Goal: Task Accomplishment & Management: Complete application form

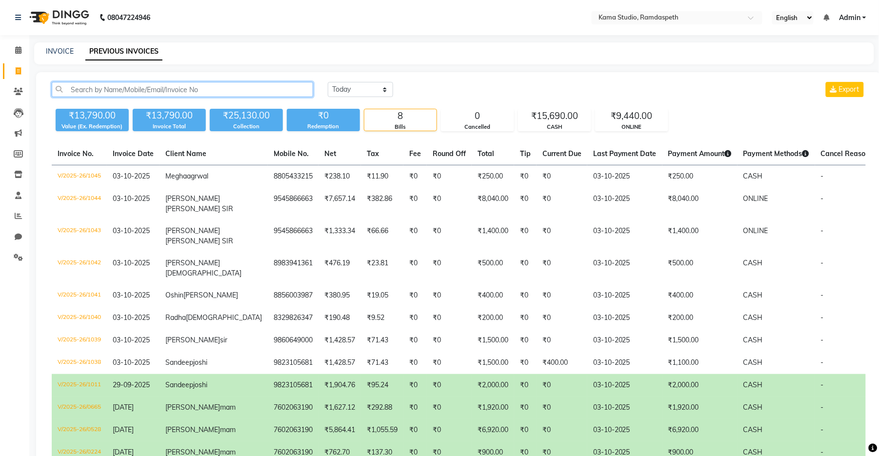
click at [131, 86] on input "text" at bounding box center [183, 89] width 262 height 15
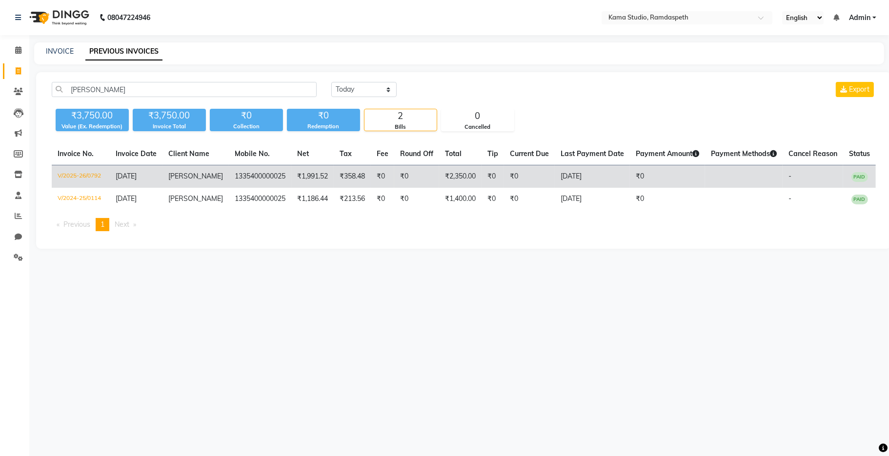
click at [459, 177] on td "₹2,350.00" at bounding box center [460, 176] width 42 height 23
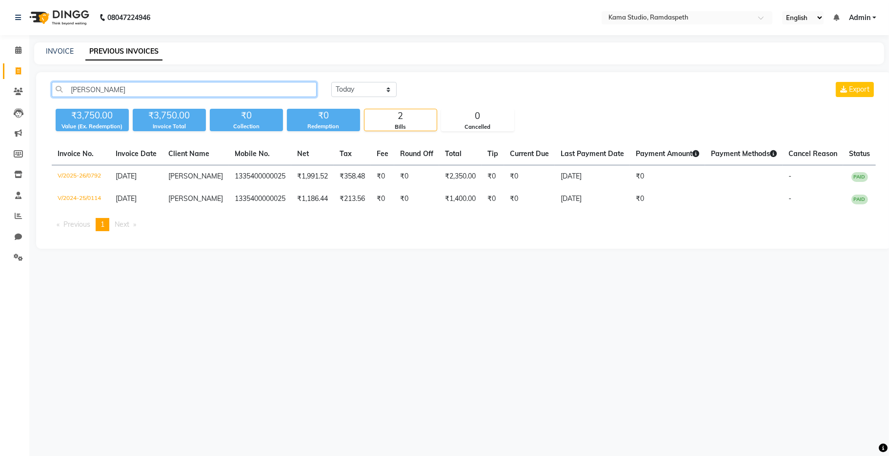
drag, startPoint x: 116, startPoint y: 90, endPoint x: 69, endPoint y: 90, distance: 46.4
click at [69, 90] on input "roy sir" at bounding box center [184, 89] width 265 height 15
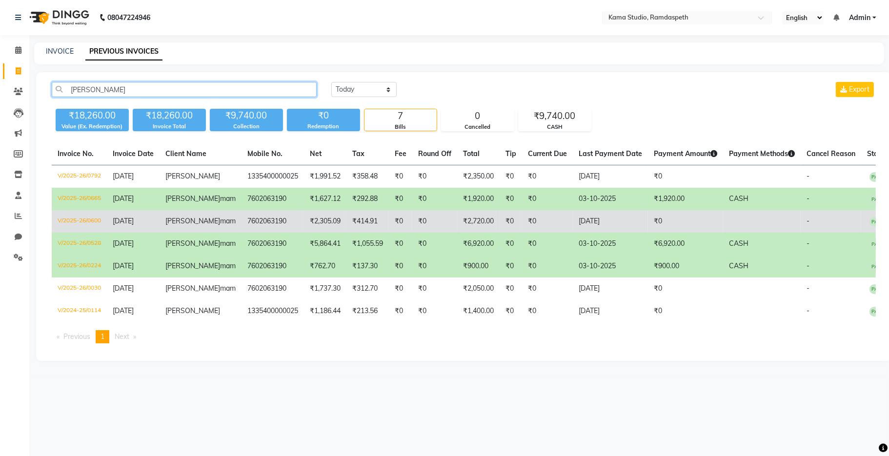
type input "roy"
click at [459, 219] on td "₹2,720.00" at bounding box center [478, 221] width 42 height 22
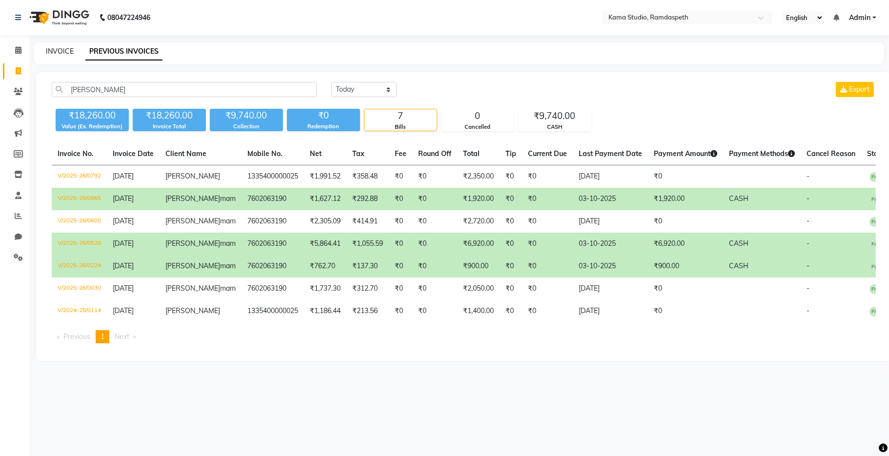
click at [65, 54] on link "INVOICE" at bounding box center [60, 51] width 28 height 9
select select "7582"
select select "service"
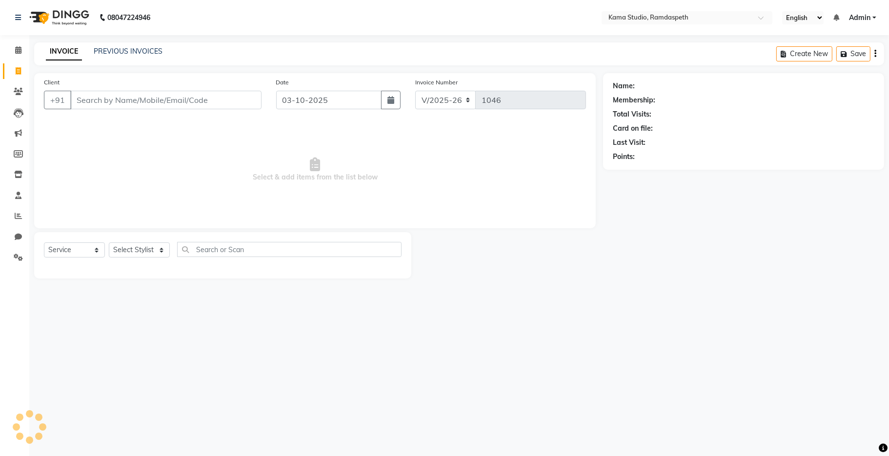
click at [146, 104] on input "Client" at bounding box center [165, 100] width 191 height 19
type input "9011040255"
select select "1: Object"
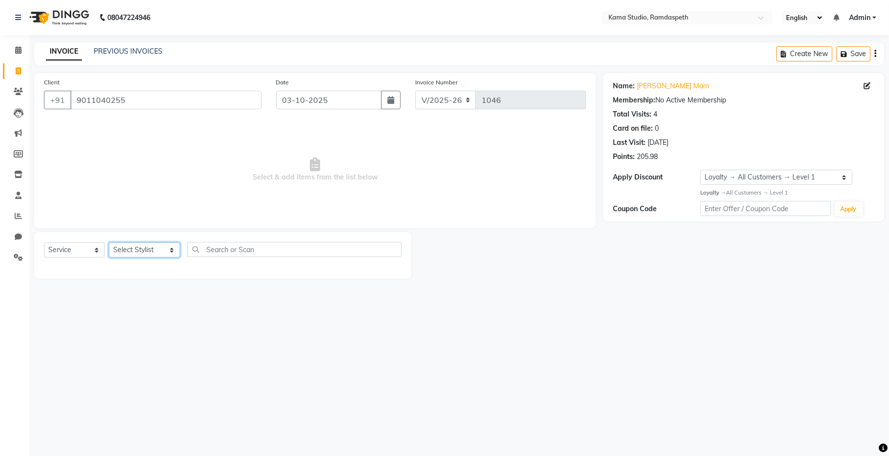
click at [133, 251] on select "Select Stylist [PERSON_NAME] [PERSON_NAME] Ankit Dhawariya [PERSON_NAME] Sir [P…" at bounding box center [144, 249] width 71 height 15
select select "67159"
click at [109, 243] on select "Select Stylist [PERSON_NAME] [PERSON_NAME] Ankit Dhawariya [PERSON_NAME] Sir [P…" at bounding box center [144, 249] width 71 height 15
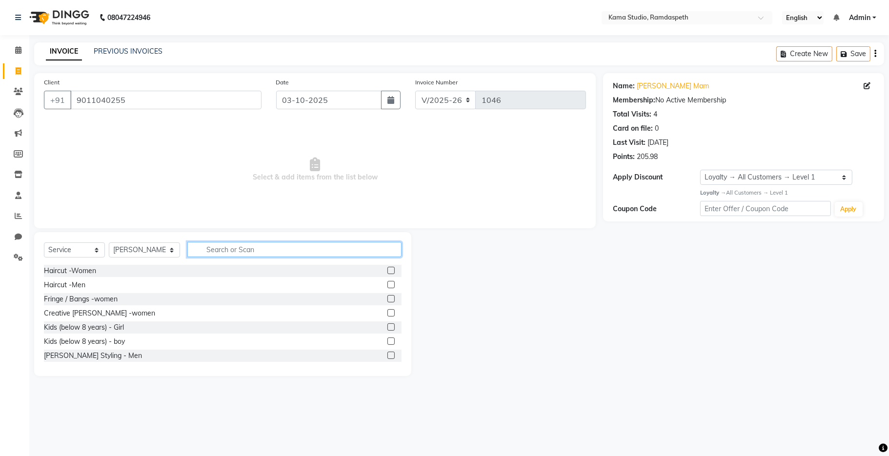
click at [209, 247] on input "text" at bounding box center [294, 249] width 214 height 15
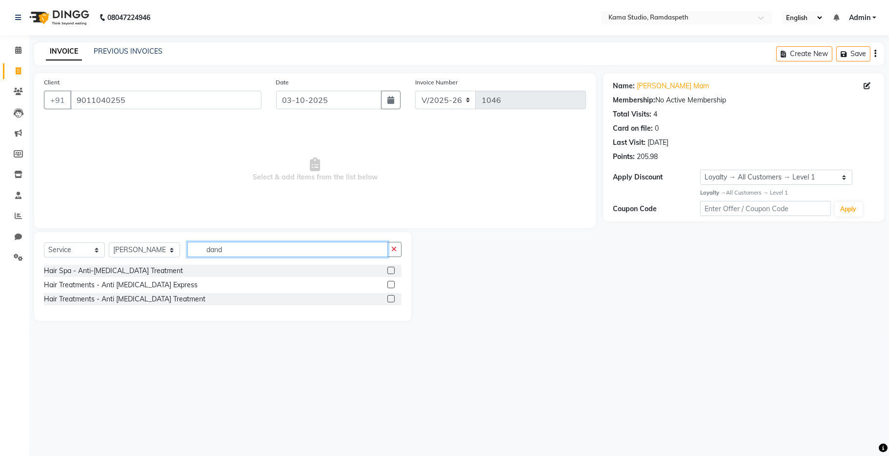
type input "dand"
click at [391, 297] on label at bounding box center [390, 298] width 7 height 7
click at [391, 297] on input "checkbox" at bounding box center [390, 299] width 6 height 6
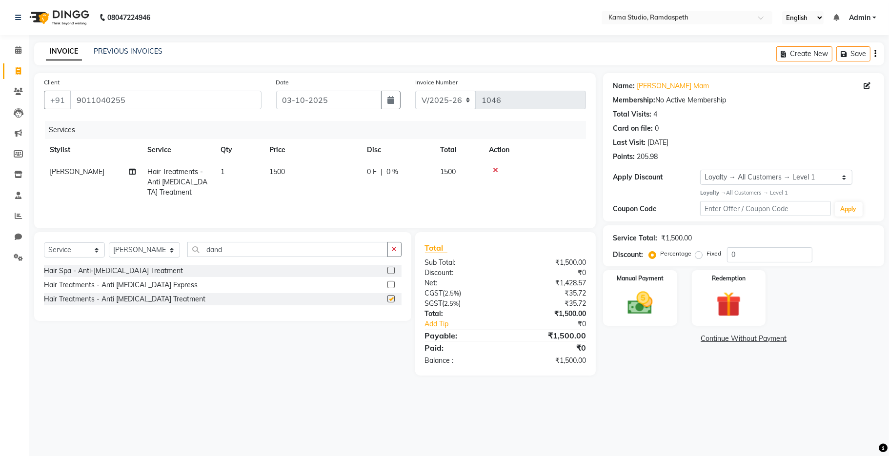
checkbox input "false"
drag, startPoint x: 219, startPoint y: 251, endPoint x: 191, endPoint y: 256, distance: 28.2
click at [191, 256] on input "dand" at bounding box center [287, 249] width 201 height 15
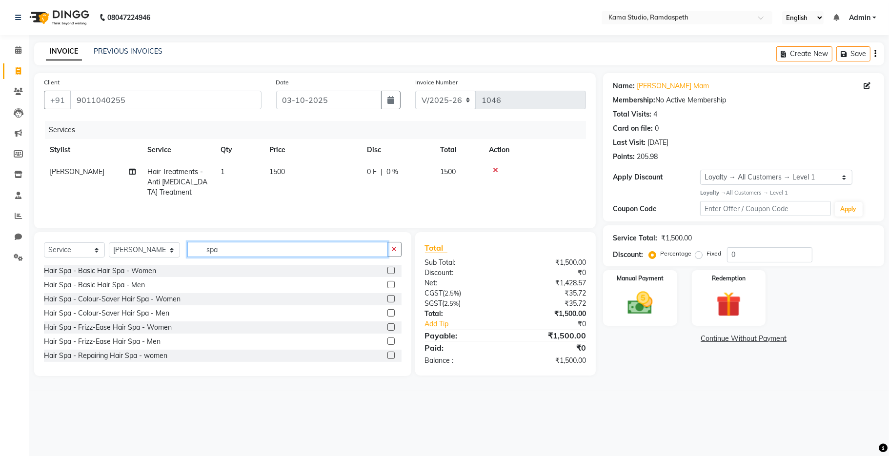
type input "spa"
click at [387, 356] on label at bounding box center [390, 355] width 7 height 7
click at [387, 356] on input "checkbox" at bounding box center [390, 356] width 6 height 6
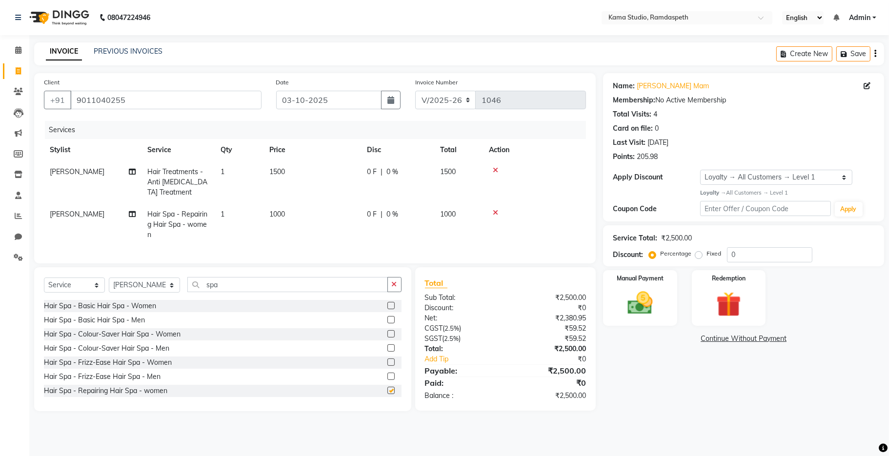
checkbox input "false"
click at [328, 214] on td "1000" at bounding box center [312, 224] width 98 height 42
select select "67159"
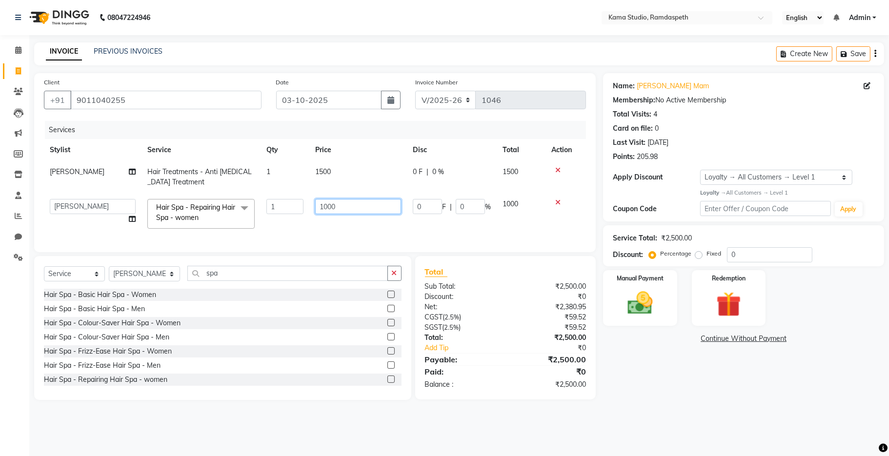
drag, startPoint x: 347, startPoint y: 208, endPoint x: 312, endPoint y: 204, distance: 35.8
click at [312, 204] on td "1000" at bounding box center [358, 213] width 98 height 41
type input "3000"
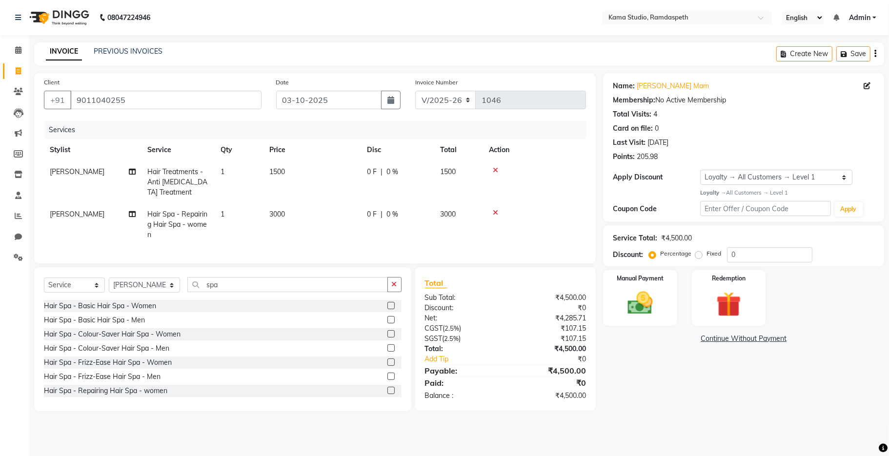
click at [339, 222] on td "3000" at bounding box center [312, 224] width 98 height 42
select select "67159"
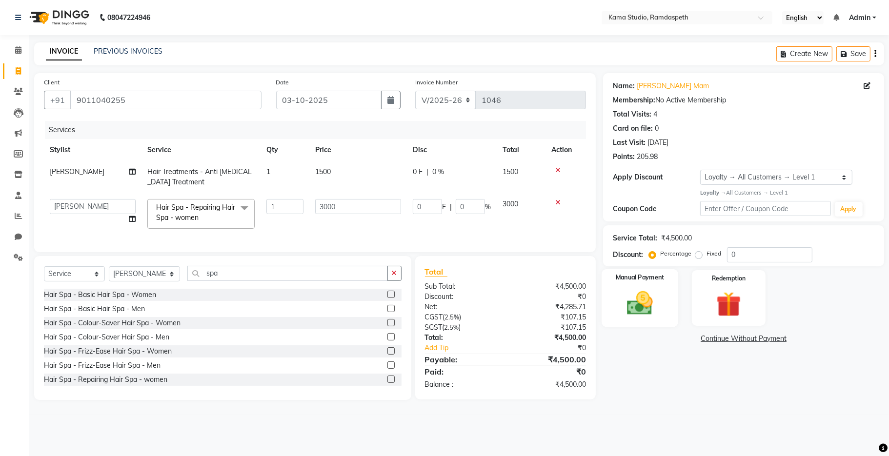
click at [658, 299] on img at bounding box center [640, 303] width 42 height 30
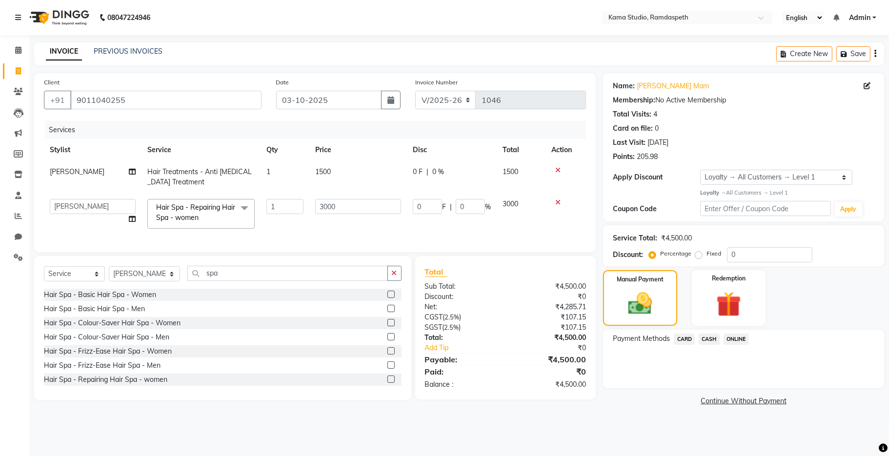
click at [706, 336] on span "CASH" at bounding box center [709, 339] width 21 height 11
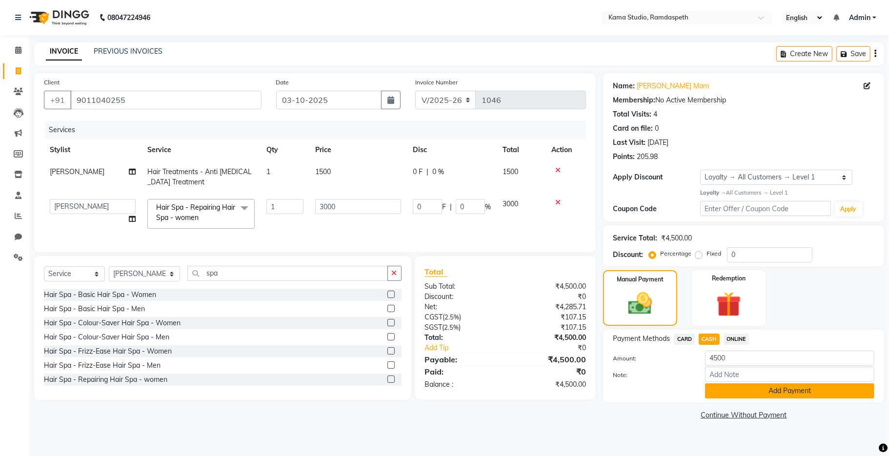
click at [732, 392] on button "Add Payment" at bounding box center [789, 391] width 169 height 15
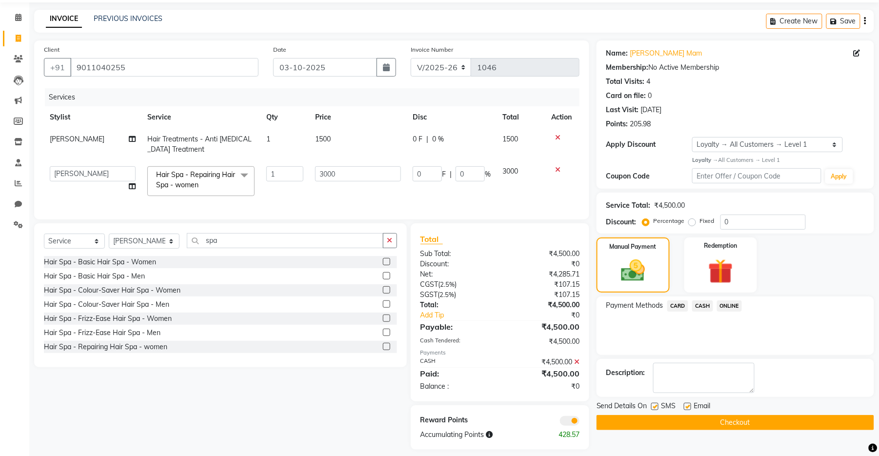
scroll to position [50, 0]
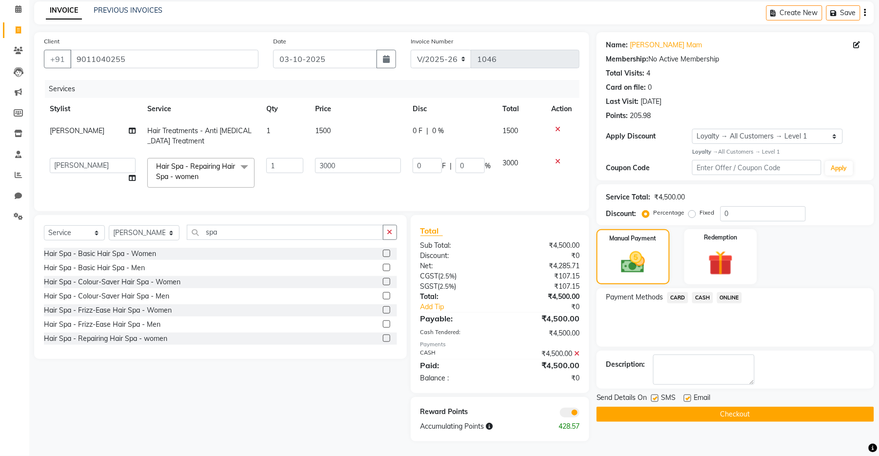
click at [658, 395] on label at bounding box center [654, 398] width 7 height 7
click at [658, 396] on input "checkbox" at bounding box center [654, 399] width 6 height 6
checkbox input "false"
click at [688, 395] on label at bounding box center [687, 398] width 7 height 7
click at [688, 396] on input "checkbox" at bounding box center [687, 399] width 6 height 6
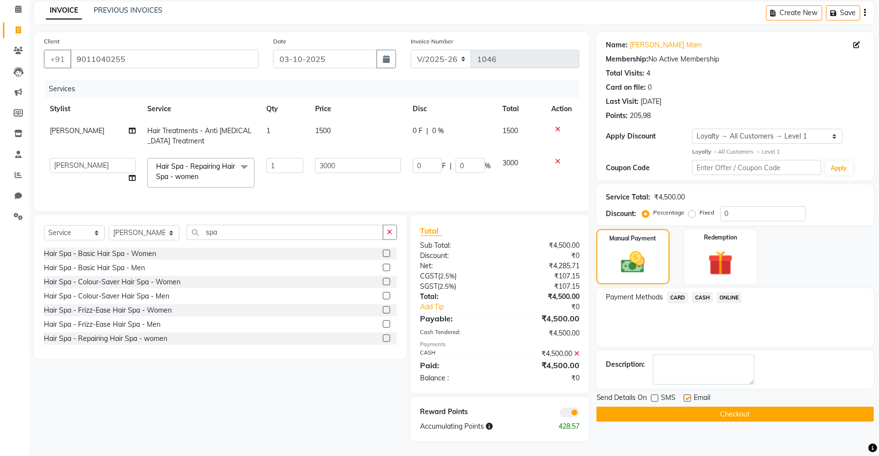
checkbox input "false"
click at [695, 407] on button "Checkout" at bounding box center [736, 414] width 278 height 15
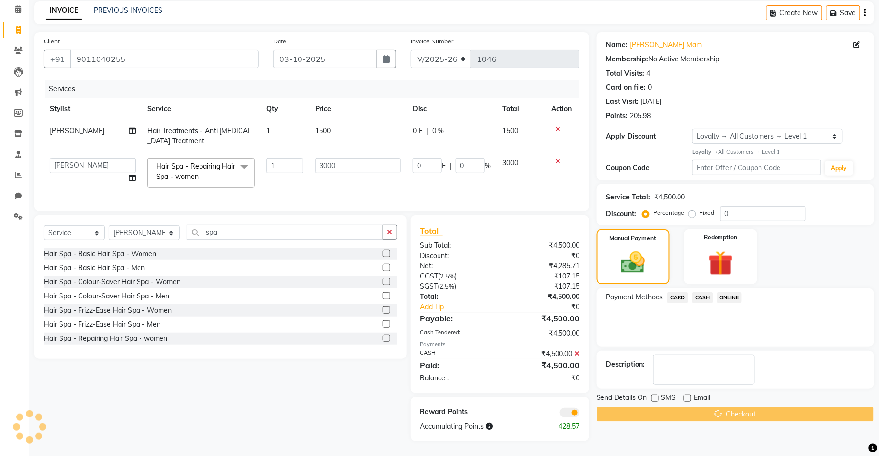
scroll to position [24, 0]
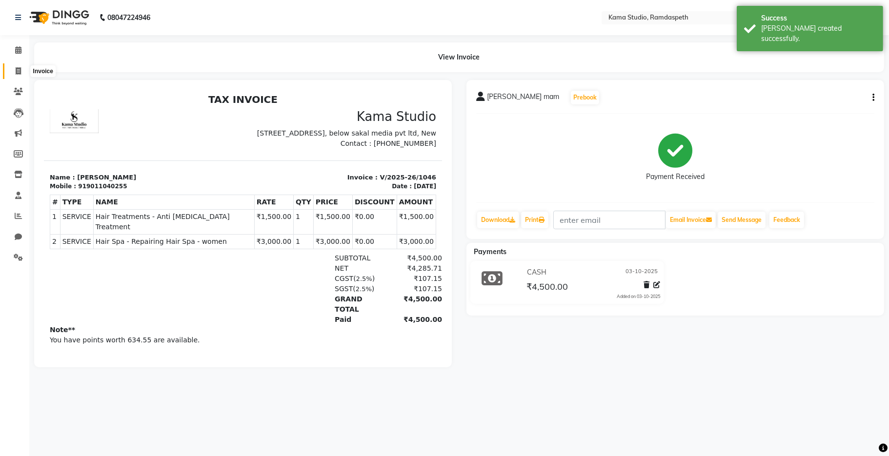
click at [18, 70] on icon at bounding box center [18, 70] width 5 height 7
select select "service"
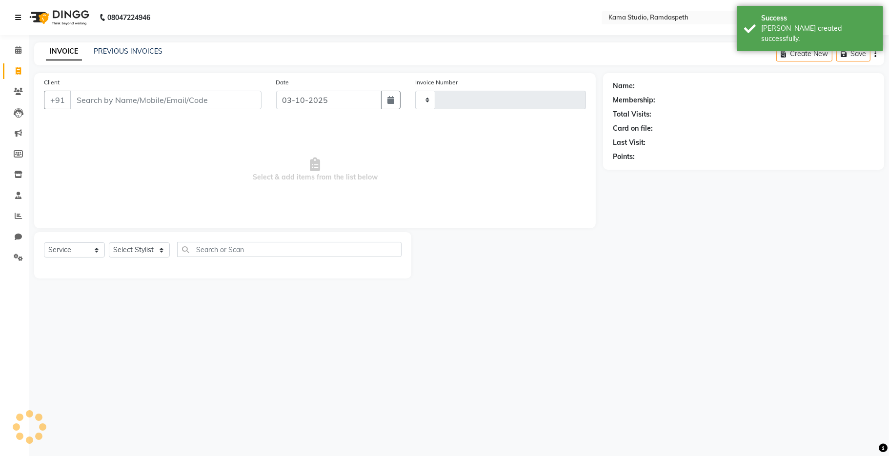
type input "1047"
select select "7582"
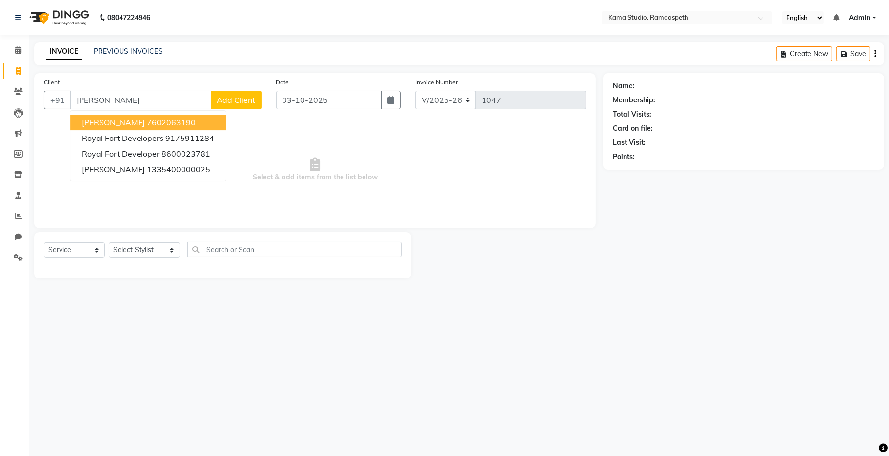
click at [147, 125] on ngb-highlight "7602063190" at bounding box center [171, 123] width 49 height 10
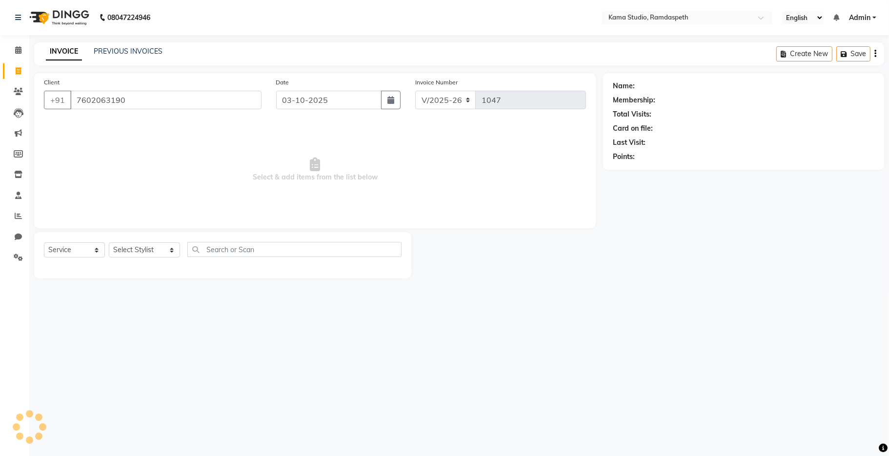
type input "7602063190"
select select "1: Object"
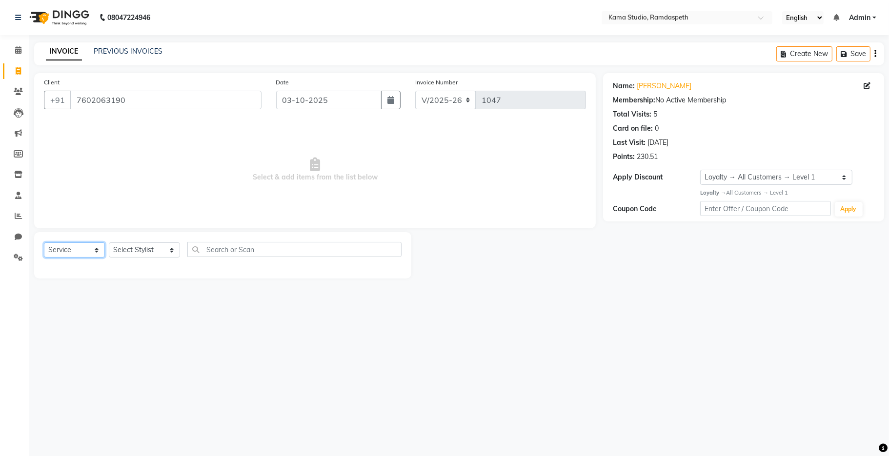
click at [84, 252] on select "Select Service Product Membership Package Voucher Prepaid Gift Card" at bounding box center [74, 249] width 61 height 15
select select "product"
click at [44, 243] on select "Select Service Product Membership Package Voucher Prepaid Gift Card" at bounding box center [74, 249] width 61 height 15
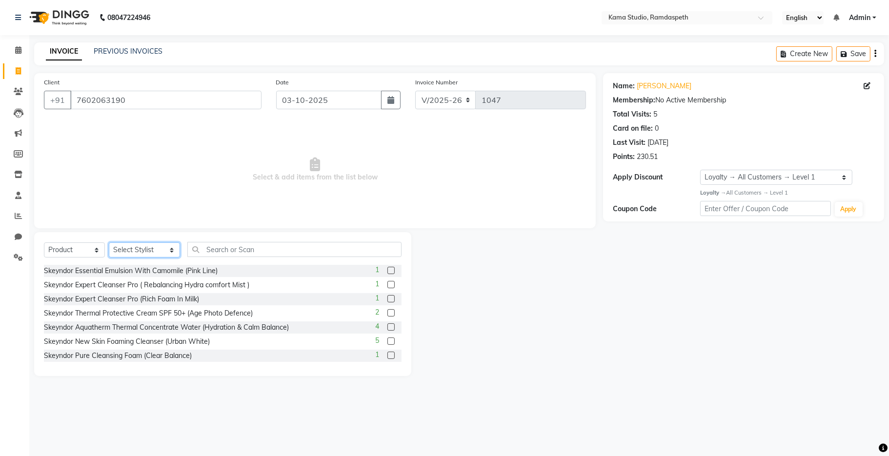
click at [133, 252] on select "Select Stylist [PERSON_NAME] [PERSON_NAME] Ankit Dhawariya [PERSON_NAME] Sir [P…" at bounding box center [144, 249] width 71 height 15
click at [216, 248] on input "text" at bounding box center [294, 249] width 214 height 15
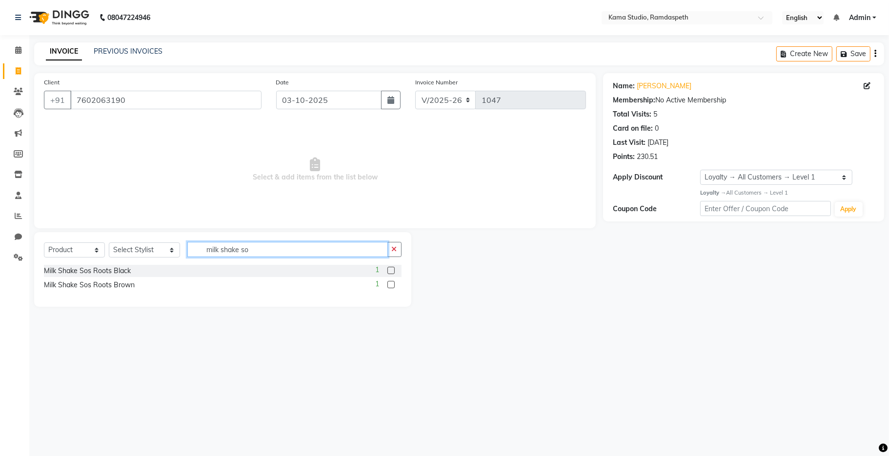
type input "milk shake so"
click at [391, 284] on label at bounding box center [390, 284] width 7 height 7
click at [391, 284] on input "checkbox" at bounding box center [390, 285] width 6 height 6
click at [388, 284] on label at bounding box center [390, 284] width 7 height 7
click at [388, 284] on input "checkbox" at bounding box center [390, 285] width 6 height 6
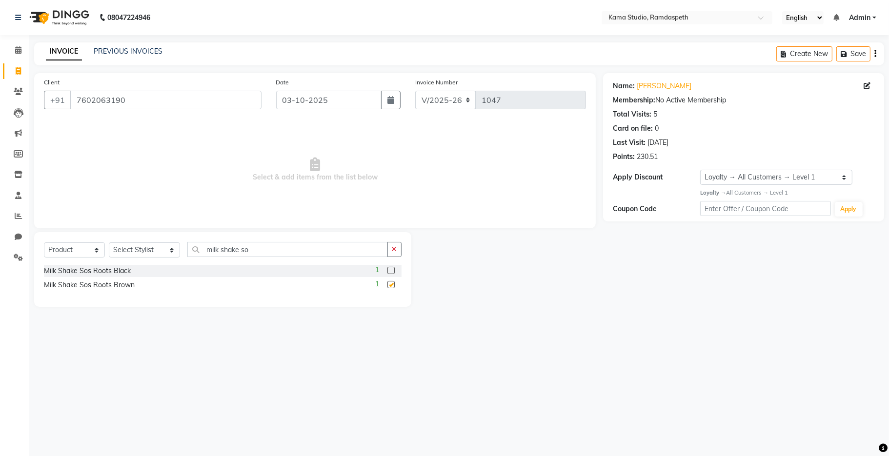
checkbox input "false"
click at [161, 252] on select "Select Stylist [PERSON_NAME] [PERSON_NAME] Ankit Dhawariya [PERSON_NAME] Sir [P…" at bounding box center [144, 249] width 71 height 15
select select "67943"
click at [109, 243] on select "Select Stylist [PERSON_NAME] [PERSON_NAME] Ankit Dhawariya [PERSON_NAME] Sir [P…" at bounding box center [144, 249] width 71 height 15
click at [391, 283] on label at bounding box center [390, 284] width 7 height 7
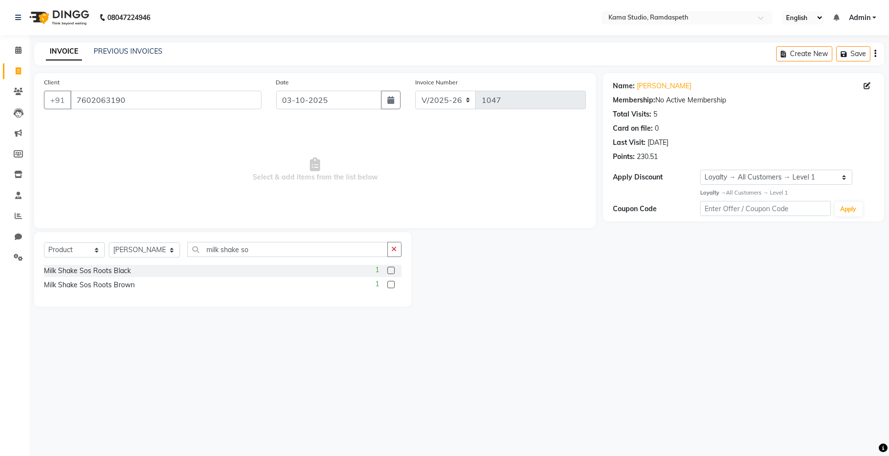
click at [391, 283] on input "checkbox" at bounding box center [390, 285] width 6 height 6
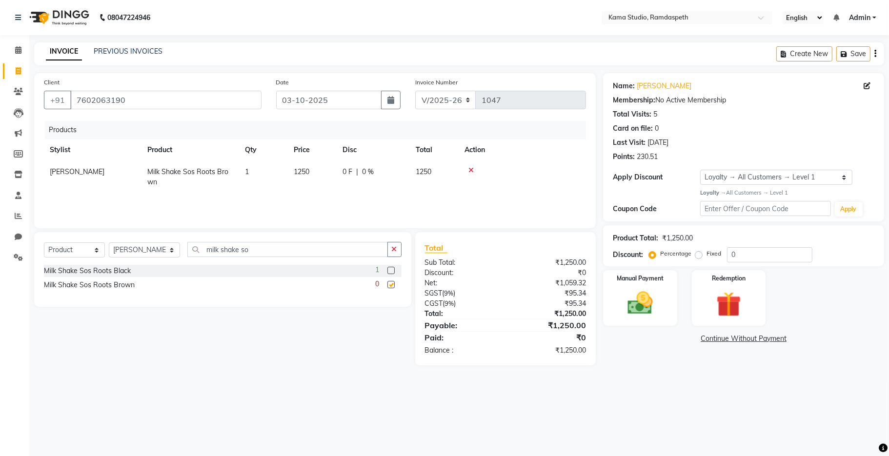
checkbox input "false"
click at [73, 246] on select "Select Service Product Membership Package Voucher Prepaid Gift Card" at bounding box center [74, 249] width 61 height 15
select select "service"
click at [44, 243] on select "Select Service Product Membership Package Voucher Prepaid Gift Card" at bounding box center [74, 249] width 61 height 15
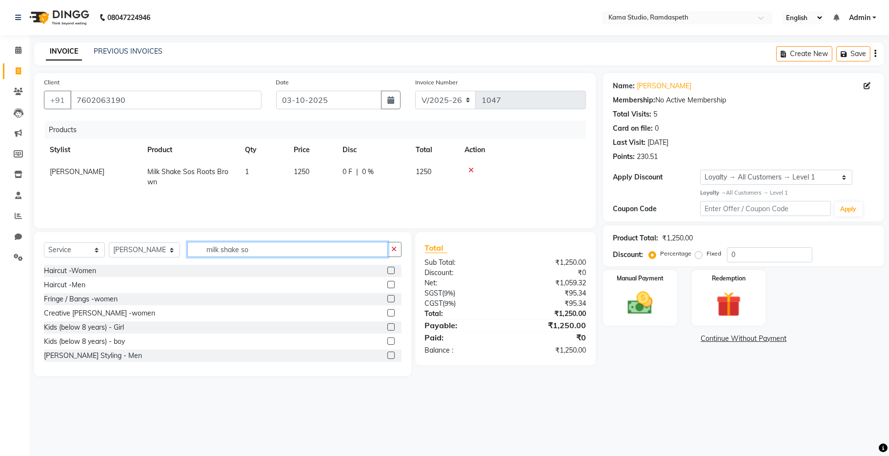
drag, startPoint x: 256, startPoint y: 251, endPoint x: 181, endPoint y: 242, distance: 75.7
click at [187, 242] on input "milk shake so" at bounding box center [287, 249] width 201 height 15
click at [387, 354] on label at bounding box center [390, 355] width 7 height 7
click at [387, 354] on input "checkbox" at bounding box center [390, 356] width 6 height 6
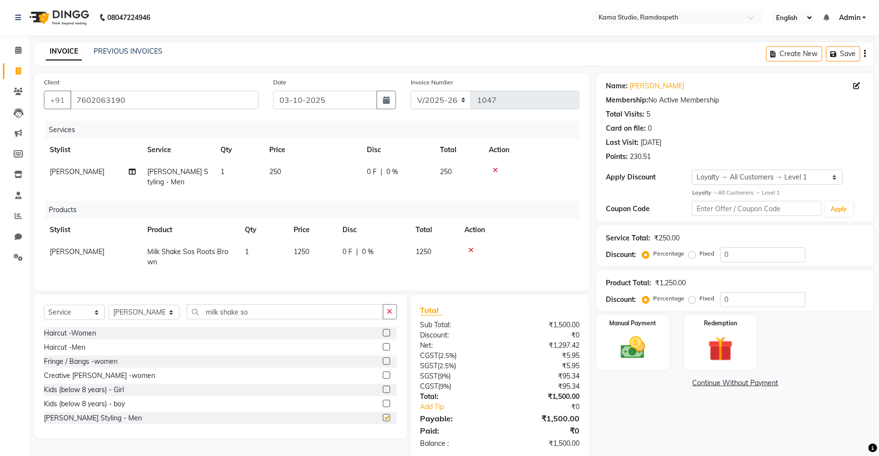
checkbox input "false"
click at [383, 351] on label at bounding box center [386, 346] width 7 height 7
click at [383, 351] on input "checkbox" at bounding box center [386, 347] width 6 height 6
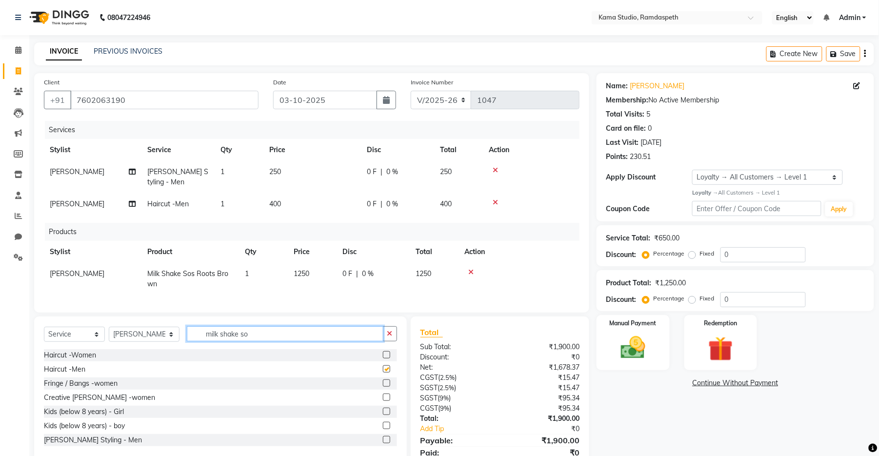
checkbox input "false"
drag, startPoint x: 249, startPoint y: 341, endPoint x: 182, endPoint y: 339, distance: 67.4
click at [187, 339] on input "milk shake so" at bounding box center [285, 333] width 197 height 15
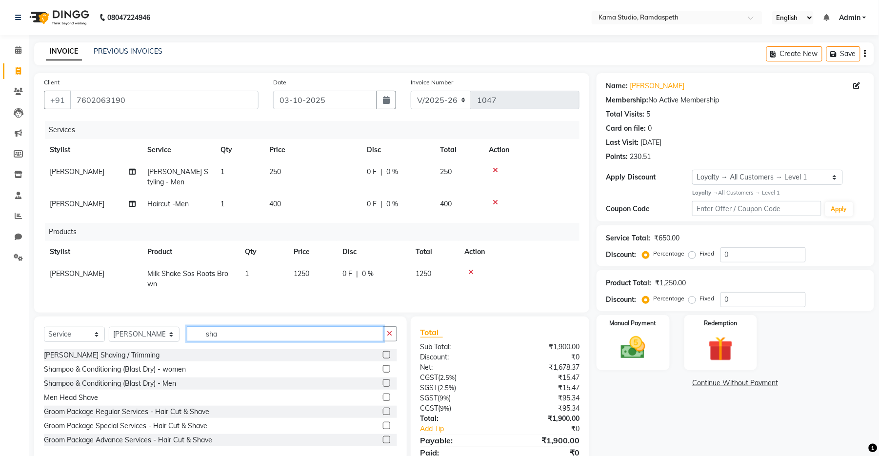
type input "sha"
click at [383, 387] on label at bounding box center [386, 383] width 7 height 7
click at [383, 387] on input "checkbox" at bounding box center [386, 384] width 6 height 6
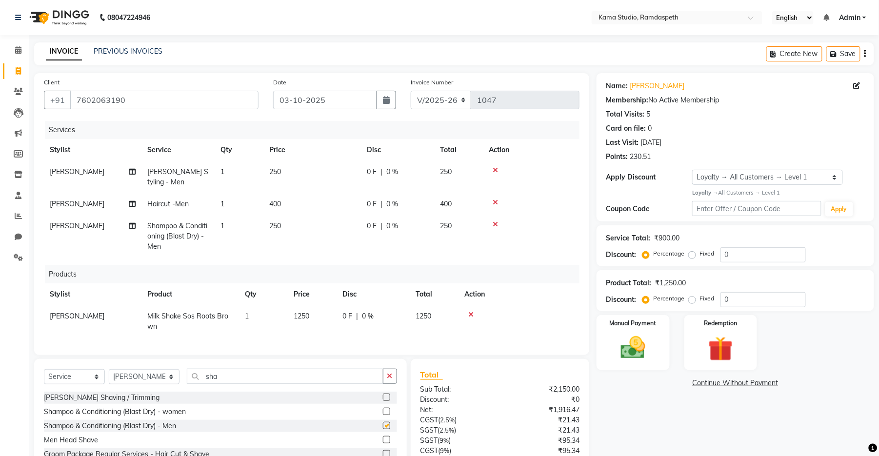
checkbox input "false"
click at [636, 348] on img at bounding box center [633, 348] width 42 height 30
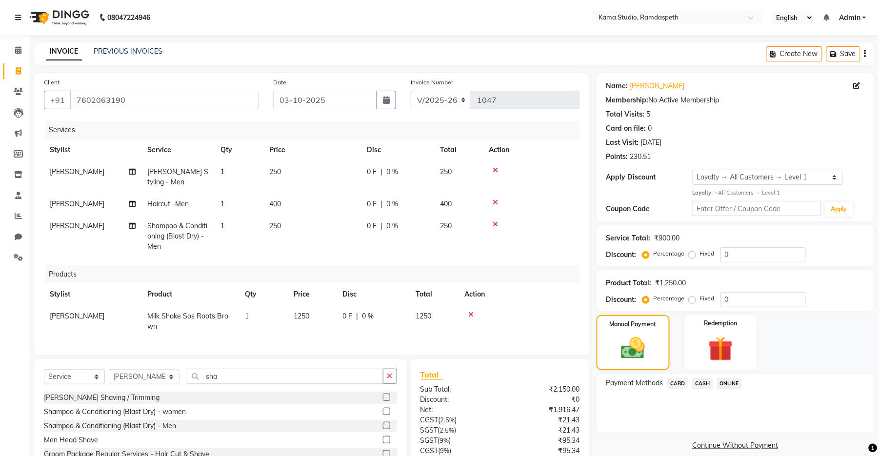
click at [728, 384] on span "ONLINE" at bounding box center [729, 383] width 25 height 11
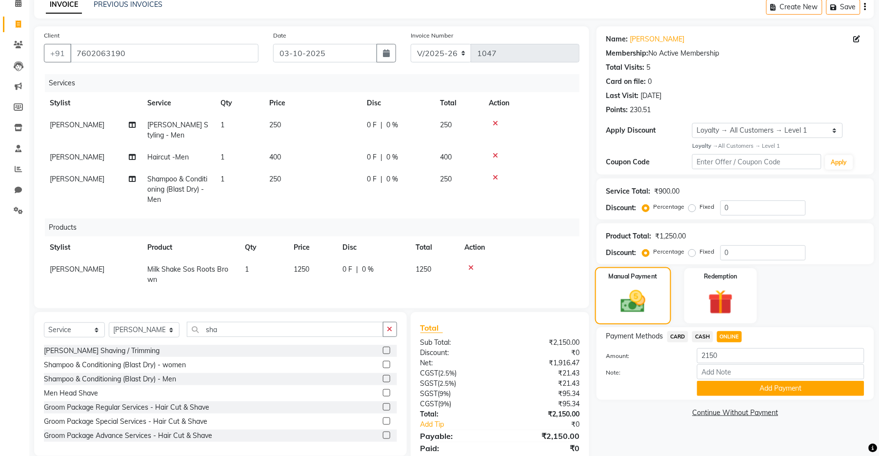
scroll to position [91, 0]
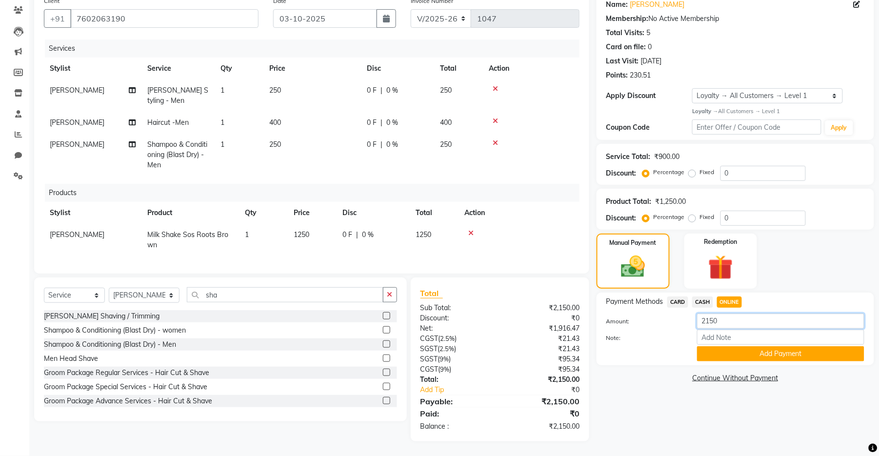
drag, startPoint x: 729, startPoint y: 306, endPoint x: 687, endPoint y: 312, distance: 43.3
click at [687, 314] on div "Amount: 2150" at bounding box center [735, 322] width 273 height 17
type input "0"
click at [712, 352] on div "Add Payment" at bounding box center [781, 353] width 182 height 15
click at [711, 349] on button "Add Payment" at bounding box center [780, 353] width 167 height 15
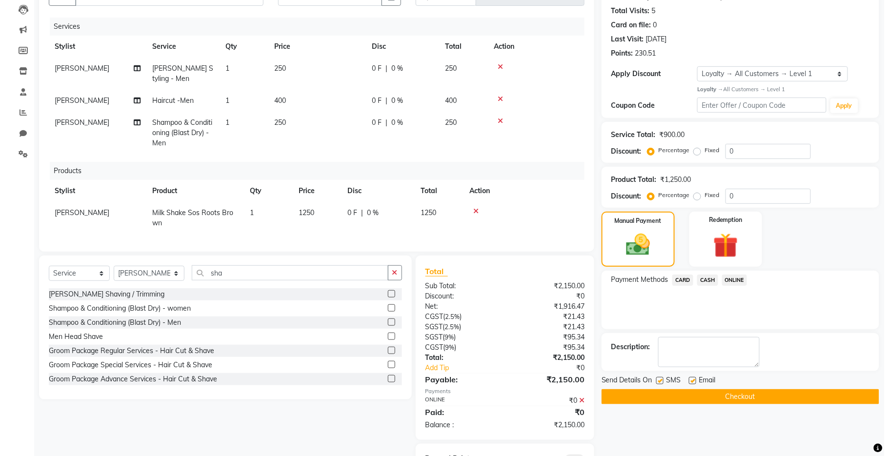
scroll to position [160, 0]
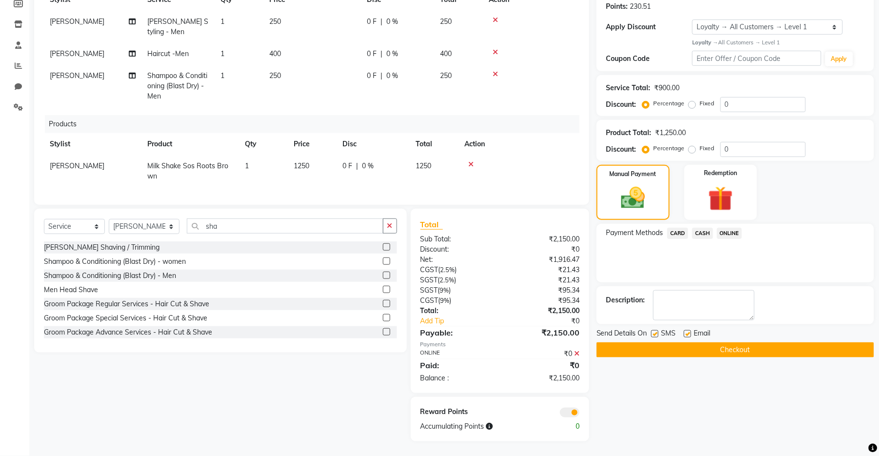
drag, startPoint x: 653, startPoint y: 324, endPoint x: 675, endPoint y: 322, distance: 22.2
click at [655, 330] on label at bounding box center [654, 333] width 7 height 7
click at [655, 331] on input "checkbox" at bounding box center [654, 334] width 6 height 6
checkbox input "false"
click at [687, 330] on label at bounding box center [687, 333] width 7 height 7
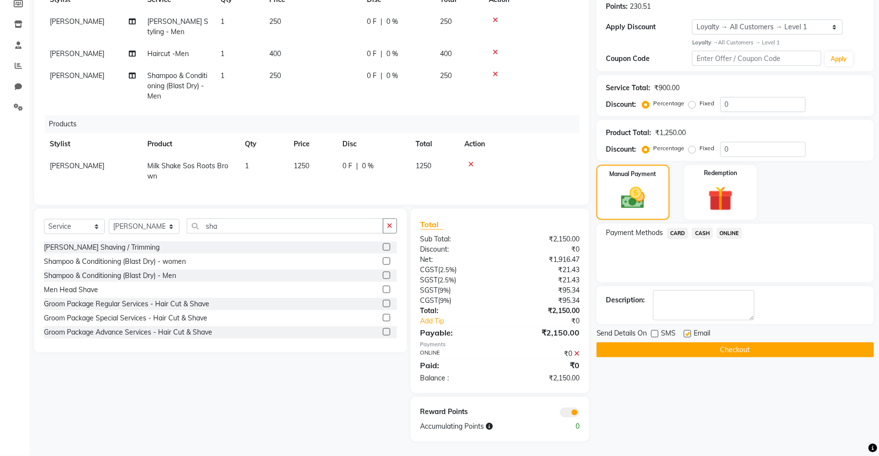
click at [687, 331] on input "checkbox" at bounding box center [687, 334] width 6 height 6
checkbox input "false"
click at [688, 343] on button "Checkout" at bounding box center [736, 350] width 278 height 15
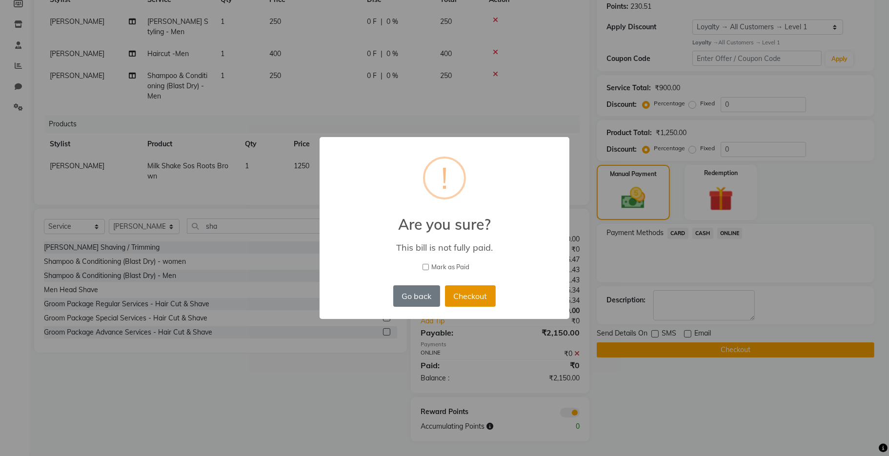
click at [478, 293] on button "Checkout" at bounding box center [470, 295] width 51 height 21
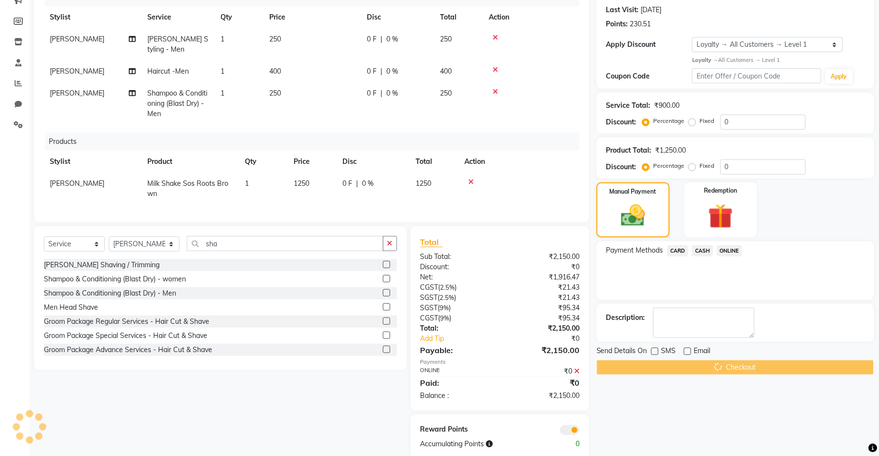
scroll to position [32, 0]
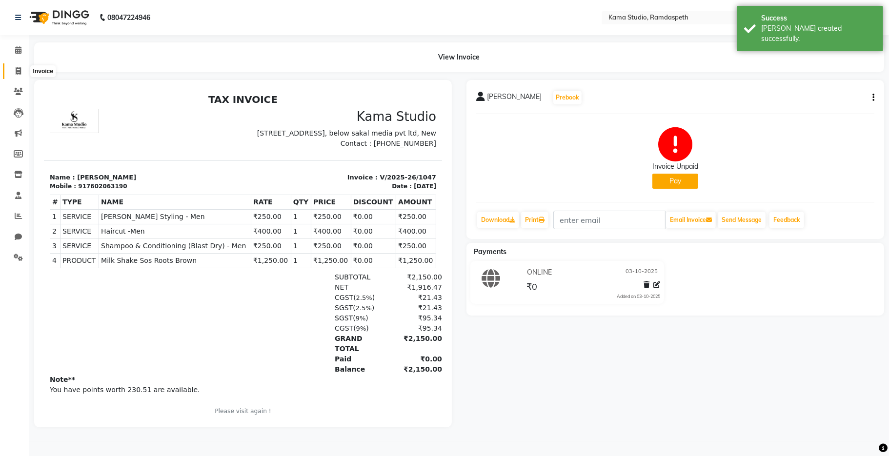
click at [21, 73] on span at bounding box center [18, 71] width 17 height 11
select select "7582"
select select "service"
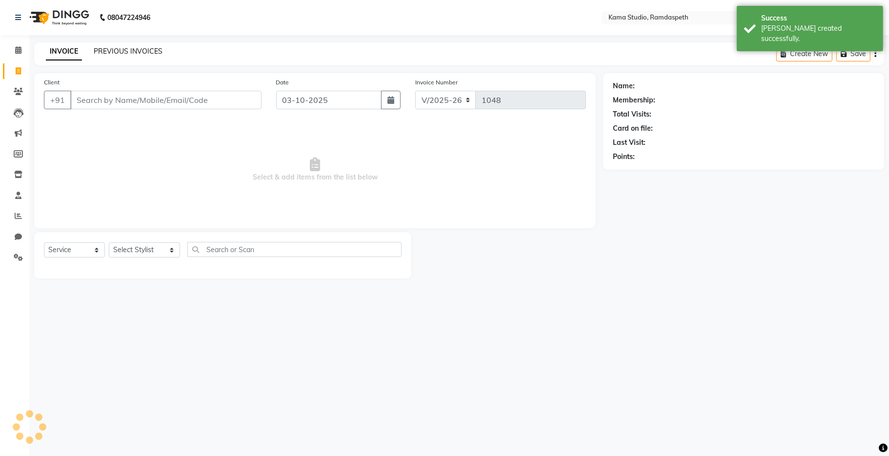
click at [109, 52] on link "PREVIOUS INVOICES" at bounding box center [128, 51] width 69 height 9
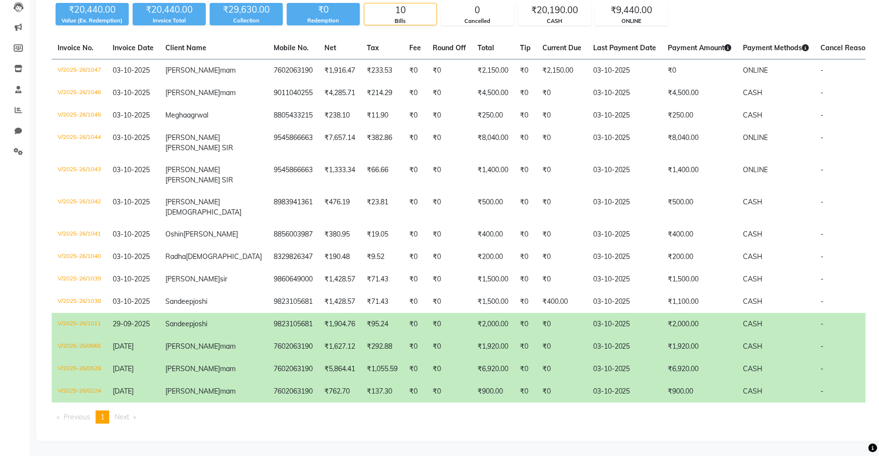
scroll to position [162, 0]
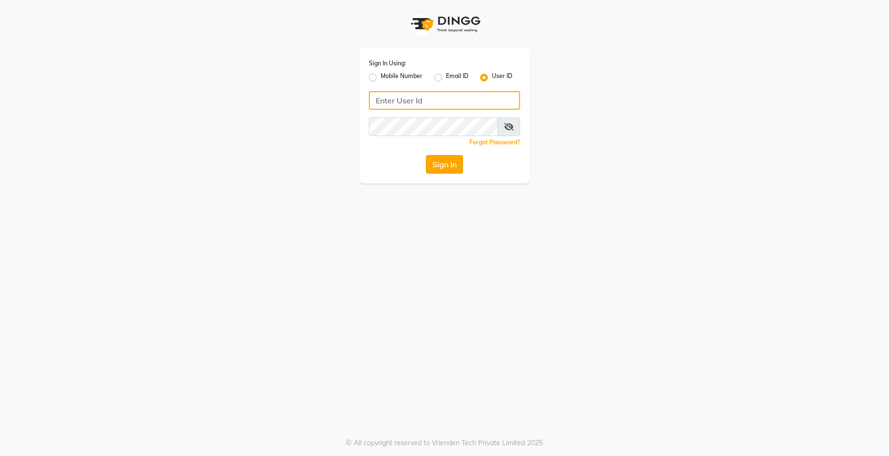
type input "kama"
click at [450, 169] on button "Sign In" at bounding box center [444, 164] width 37 height 19
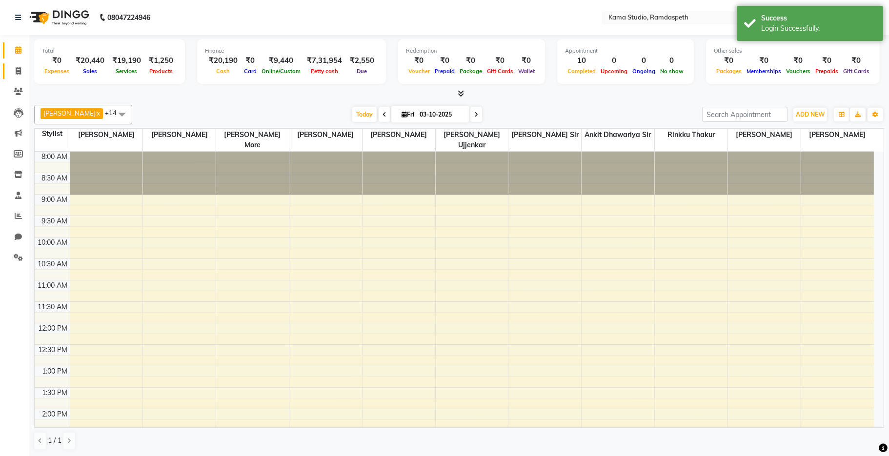
click at [21, 77] on link "Invoice" at bounding box center [14, 71] width 23 height 16
select select "service"
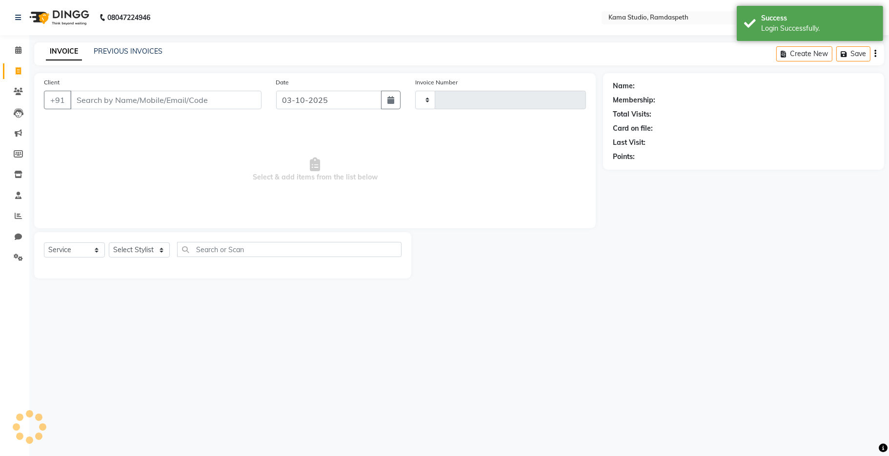
type input "1048"
select select "7582"
click at [18, 179] on span at bounding box center [18, 174] width 17 height 11
select select
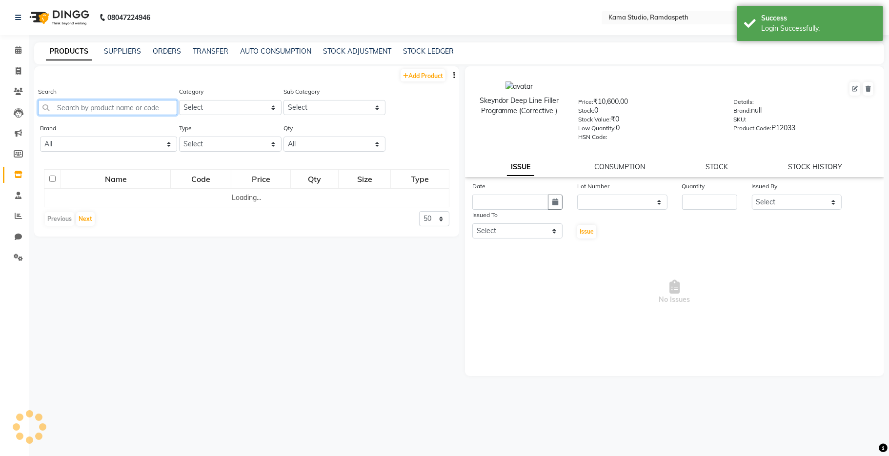
click at [152, 110] on input "text" at bounding box center [107, 107] width 139 height 15
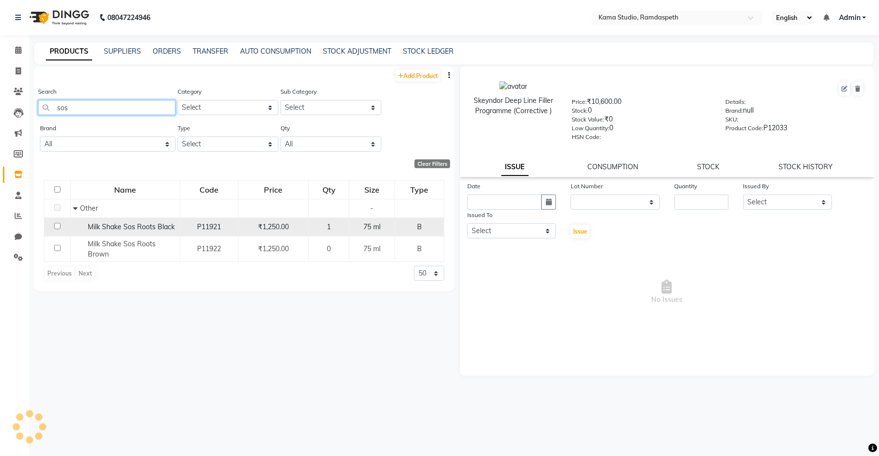
type input "sos"
click at [375, 222] on span "75 ml" at bounding box center [372, 226] width 17 height 9
select select
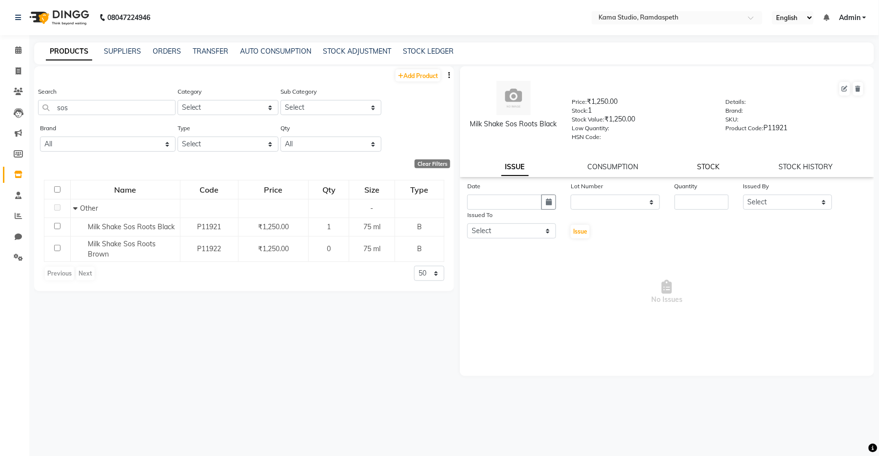
click at [701, 166] on link "STOCK" at bounding box center [709, 166] width 22 height 9
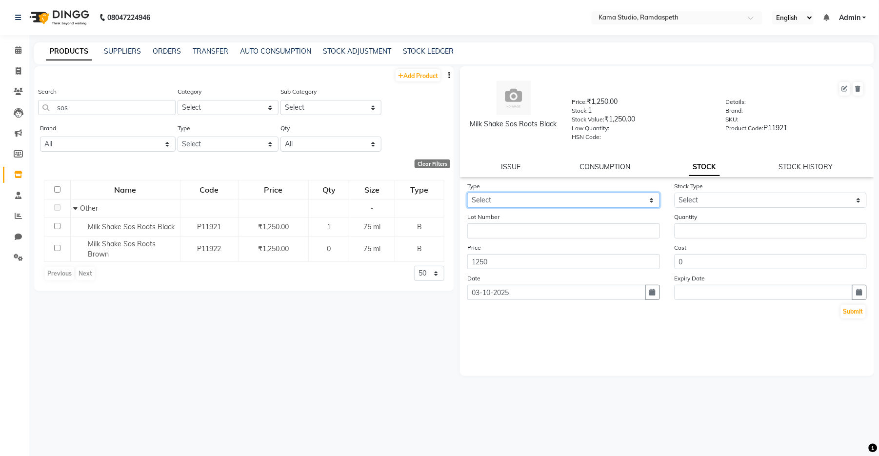
click at [553, 205] on select "Select In Out" at bounding box center [563, 200] width 193 height 15
select select "out"
click at [467, 193] on select "Select In Out" at bounding box center [563, 200] width 193 height 15
select select
click at [696, 202] on select "Select Internal Use Damaged Expired Adjustment Return Other" at bounding box center [771, 200] width 193 height 15
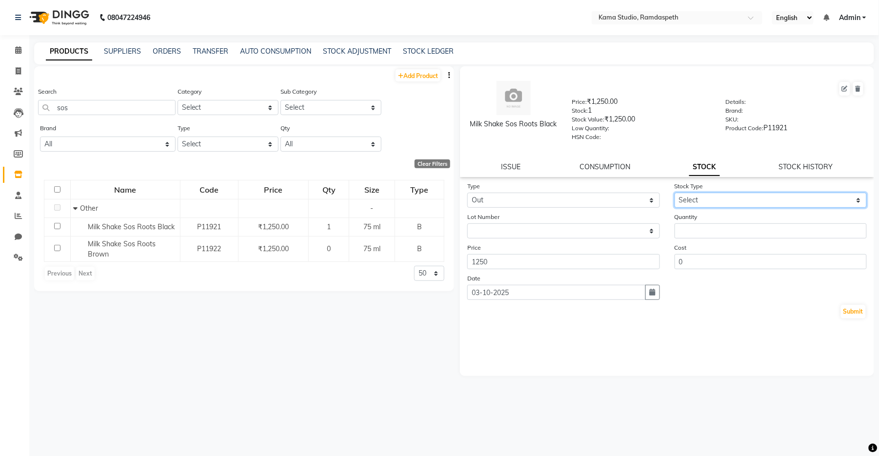
select select "internal use"
click at [675, 193] on select "Select Internal Use Damaged Expired Adjustment Return Other" at bounding box center [771, 200] width 193 height 15
click at [698, 235] on input "number" at bounding box center [771, 230] width 193 height 15
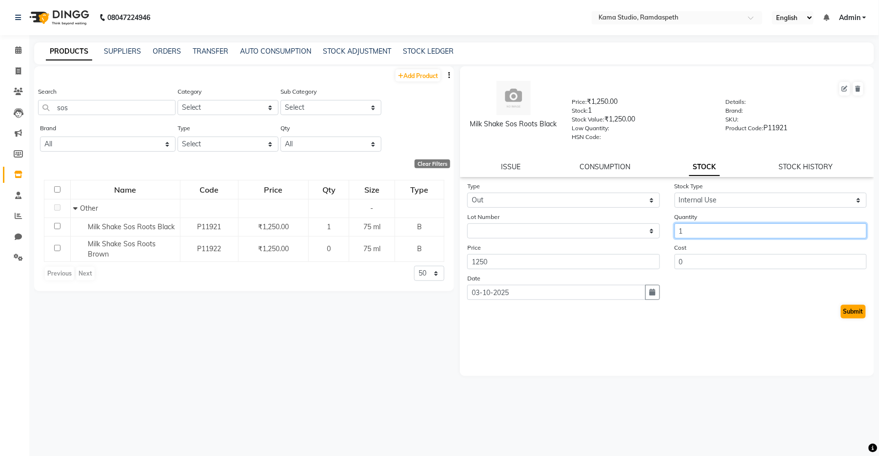
type input "1"
click at [854, 316] on button "Submit" at bounding box center [853, 312] width 25 height 14
select select
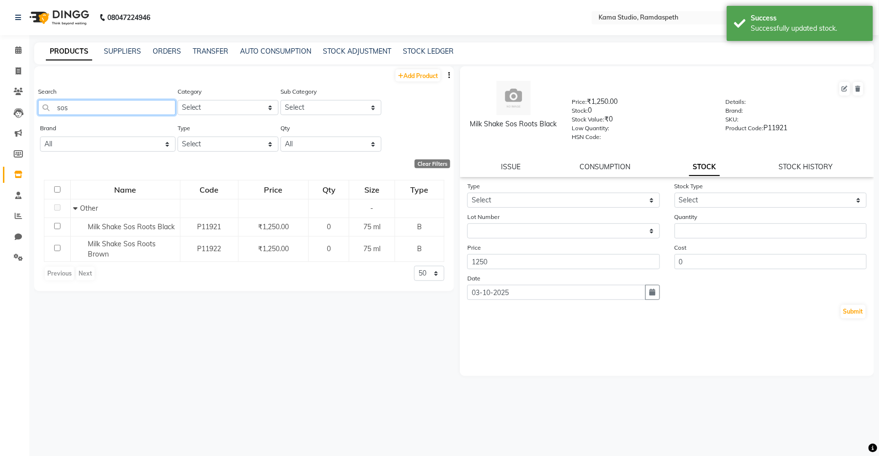
drag, startPoint x: 84, startPoint y: 113, endPoint x: 53, endPoint y: 110, distance: 31.3
click at [53, 110] on input "sos" at bounding box center [107, 107] width 138 height 15
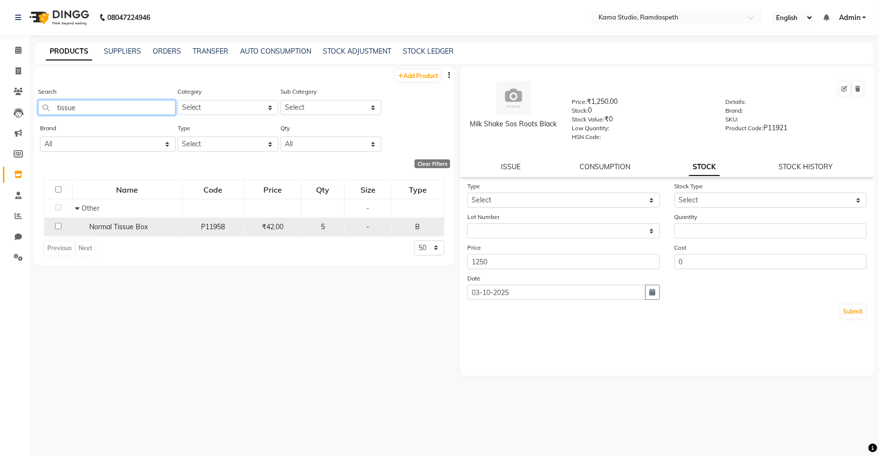
type input "tissue"
click at [271, 229] on span "₹42.00" at bounding box center [272, 226] width 21 height 9
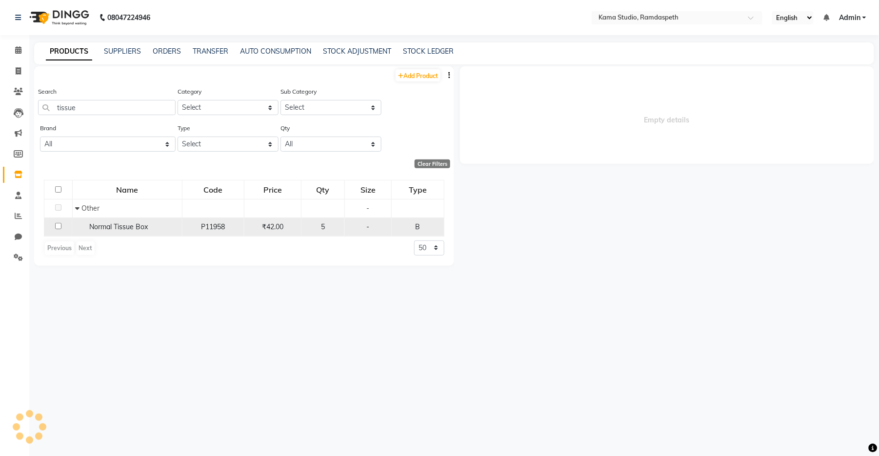
select select
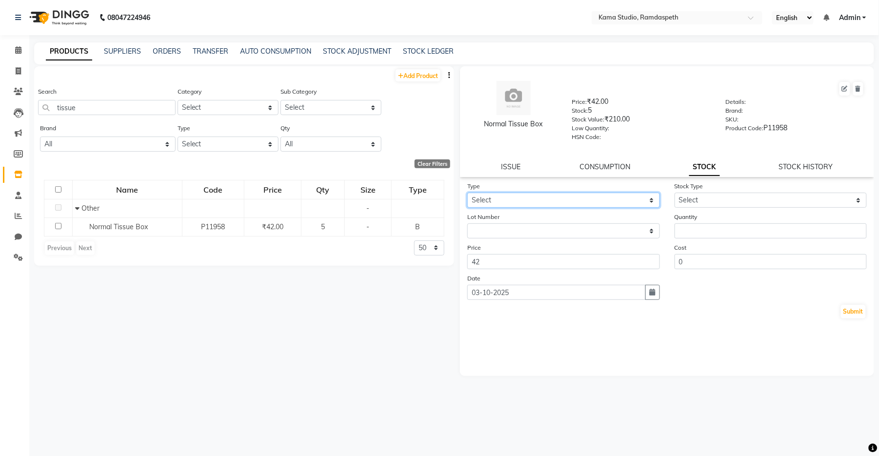
click at [578, 199] on select "Select In Out" at bounding box center [563, 200] width 193 height 15
select select "out"
click at [467, 193] on select "Select In Out" at bounding box center [563, 200] width 193 height 15
click at [788, 191] on div "Stock Type Select Internal Use Damaged Expired Adjustment Return Other" at bounding box center [770, 194] width 207 height 27
click at [767, 201] on select "Select Internal Use Damaged Expired Adjustment Return Other" at bounding box center [771, 200] width 193 height 15
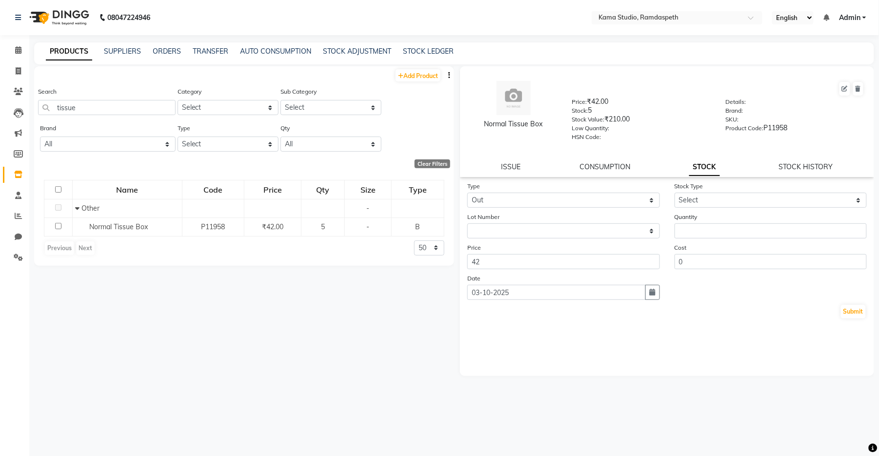
click at [366, 324] on div "Add Product Search tissue Category Select Hair Skin Makeup Personal Care Applia…" at bounding box center [244, 257] width 420 height 382
drag, startPoint x: 93, startPoint y: 113, endPoint x: 49, endPoint y: 110, distance: 44.5
click at [49, 110] on input "tissue" at bounding box center [107, 107] width 138 height 15
type input "t"
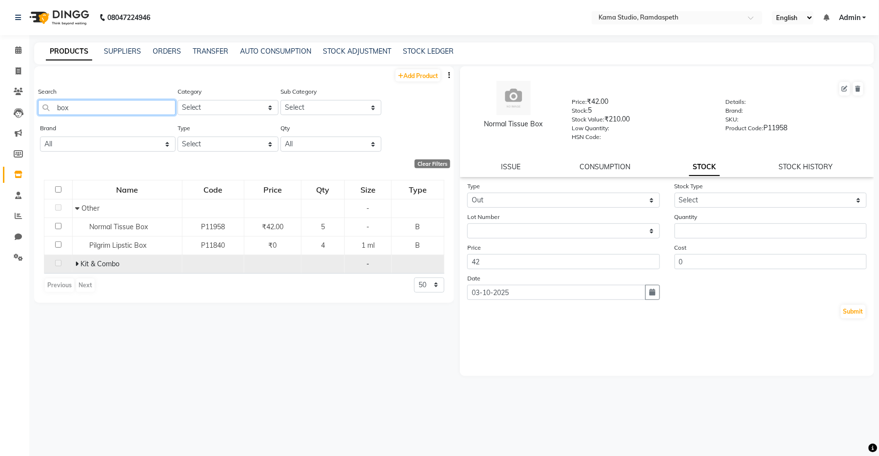
type input "box"
click at [73, 265] on td "Kit & Combo" at bounding box center [127, 264] width 110 height 19
click at [75, 266] on icon at bounding box center [76, 264] width 3 height 7
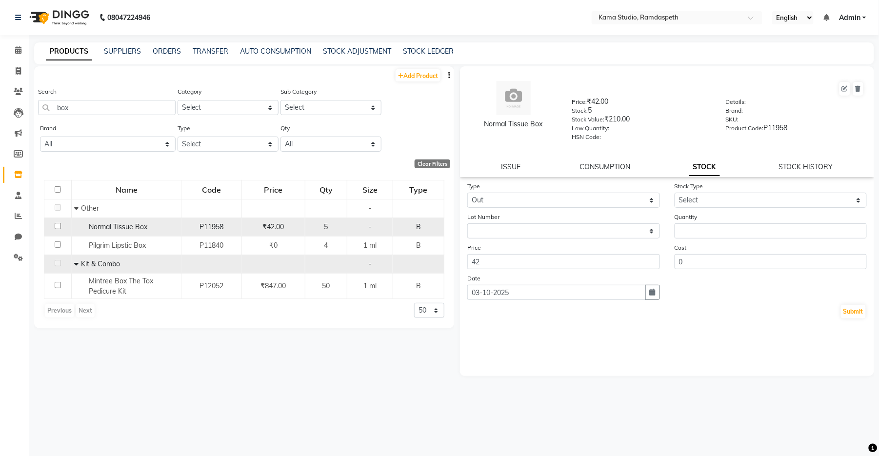
click at [275, 224] on span "₹42.00" at bounding box center [273, 226] width 21 height 9
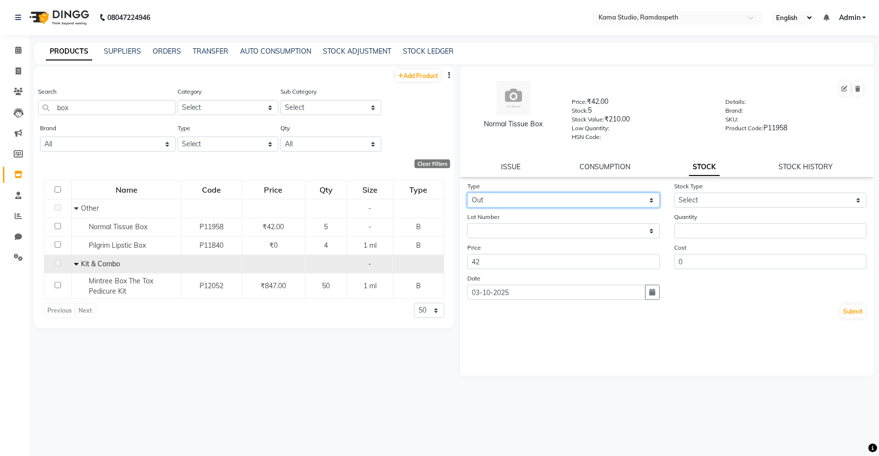
click at [625, 204] on select "Select In Out" at bounding box center [563, 200] width 193 height 15
drag, startPoint x: 686, startPoint y: 201, endPoint x: 691, endPoint y: 202, distance: 5.6
click at [688, 201] on select "Select Internal Use Damaged Expired Adjustment Return Other" at bounding box center [771, 200] width 193 height 15
select select "internal use"
click at [675, 193] on select "Select Internal Use Damaged Expired Adjustment Return Other" at bounding box center [771, 200] width 193 height 15
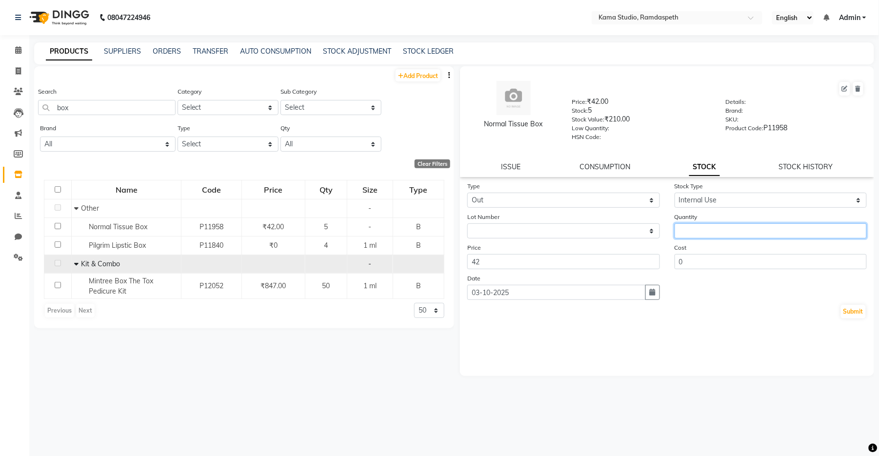
click at [718, 234] on input "number" at bounding box center [771, 230] width 193 height 15
type input "5"
click at [858, 315] on button "Submit" at bounding box center [853, 312] width 25 height 14
select select
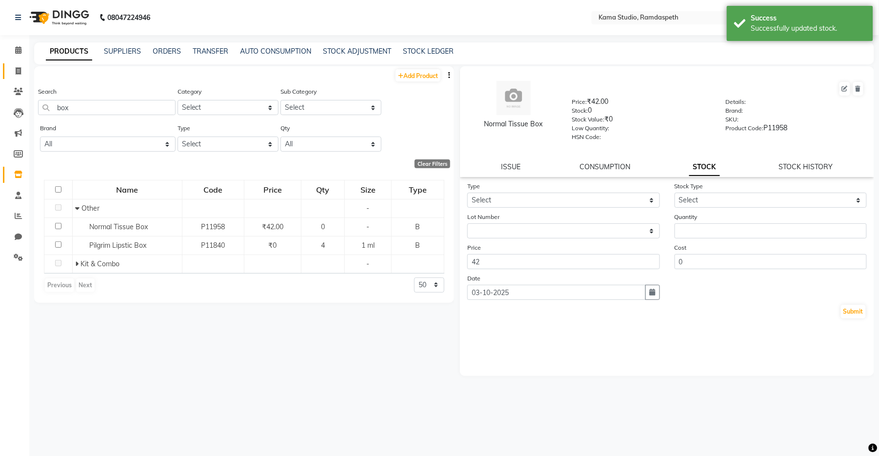
click at [22, 75] on span at bounding box center [18, 71] width 17 height 11
select select "service"
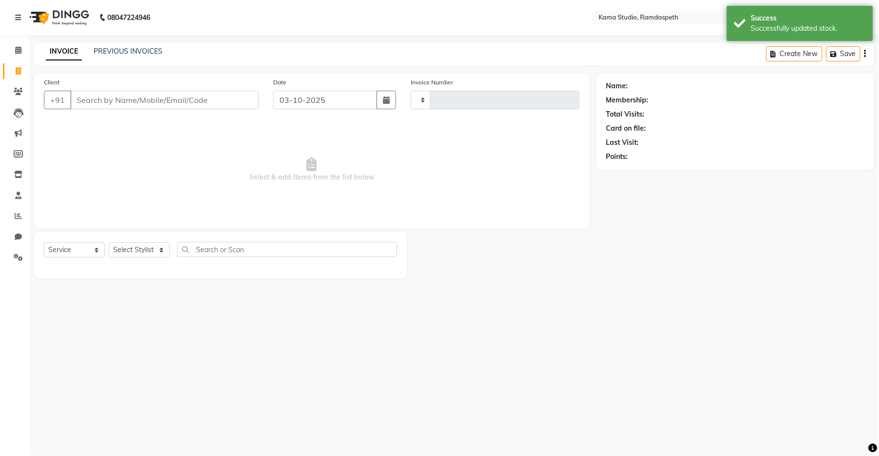
type input "1048"
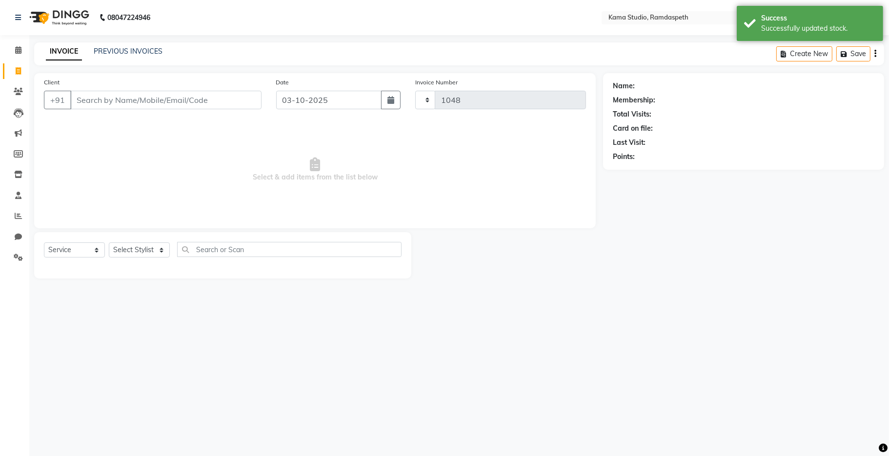
select select "7582"
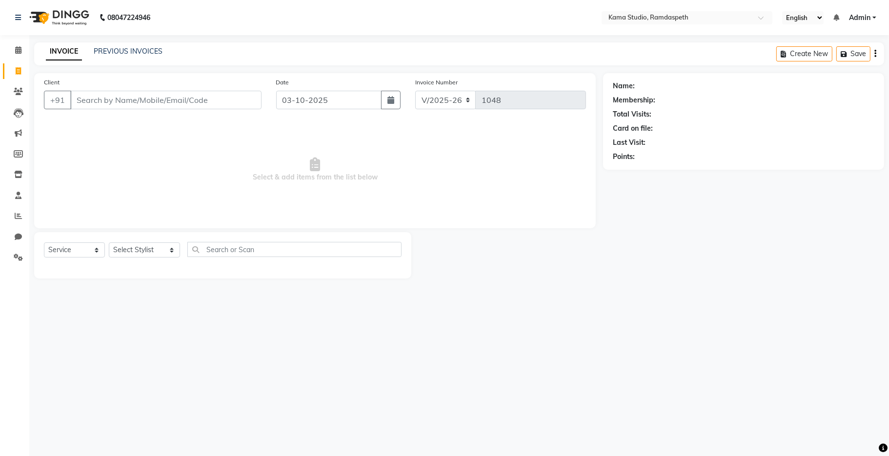
click at [643, 377] on div "08047224946 Select Location × Kama Studio, Ramdaspeth English ENGLISH Español ا…" at bounding box center [444, 228] width 889 height 456
click at [149, 94] on input "Client" at bounding box center [165, 100] width 191 height 19
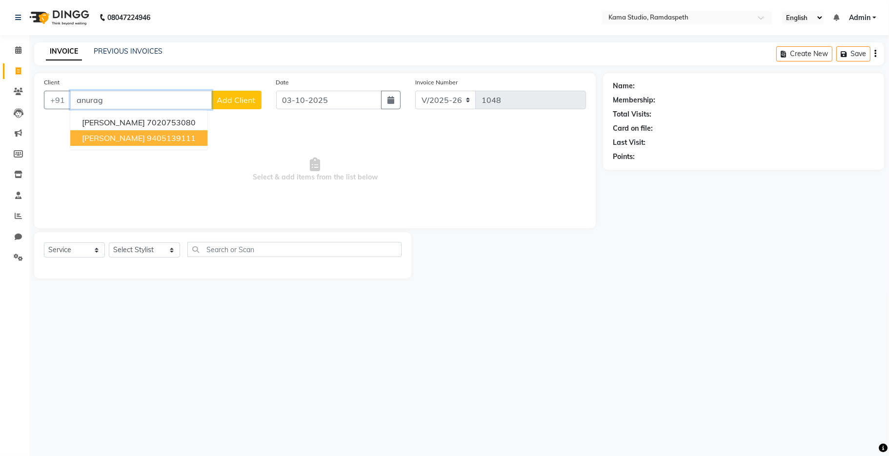
click at [105, 141] on span "[PERSON_NAME]" at bounding box center [113, 138] width 63 height 10
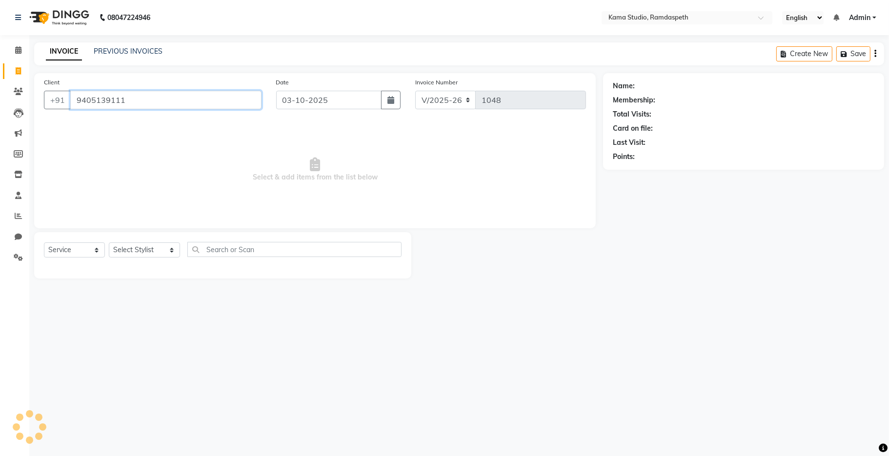
type input "9405139111"
click at [148, 256] on select "Select Stylist [PERSON_NAME] [PERSON_NAME] Ankit Dhawariya [PERSON_NAME] Sir [P…" at bounding box center [144, 249] width 71 height 15
select select "1: Object"
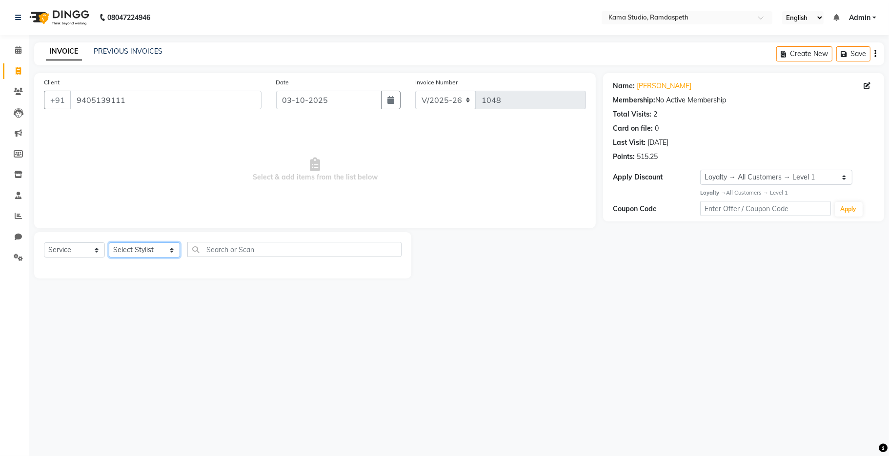
select select "67159"
click at [109, 243] on select "Select Stylist [PERSON_NAME] [PERSON_NAME] Ankit Dhawariya [PERSON_NAME] Sir [P…" at bounding box center [144, 249] width 71 height 15
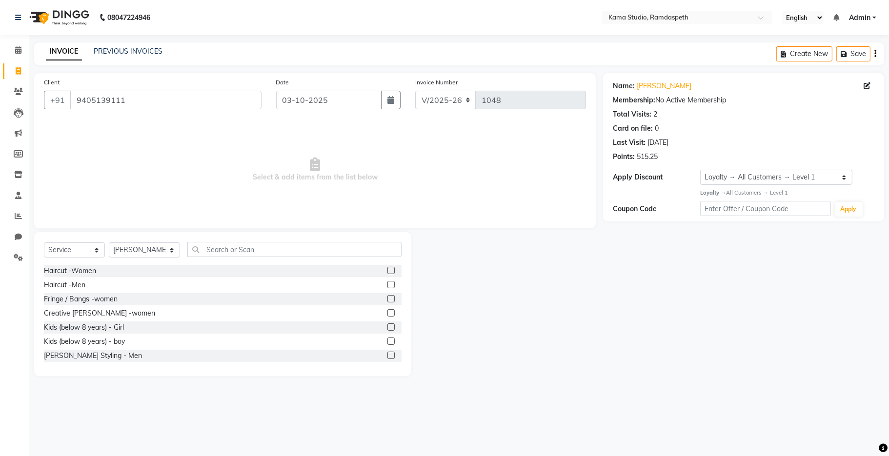
click at [387, 355] on label at bounding box center [390, 355] width 7 height 7
click at [387, 355] on input "checkbox" at bounding box center [390, 356] width 6 height 6
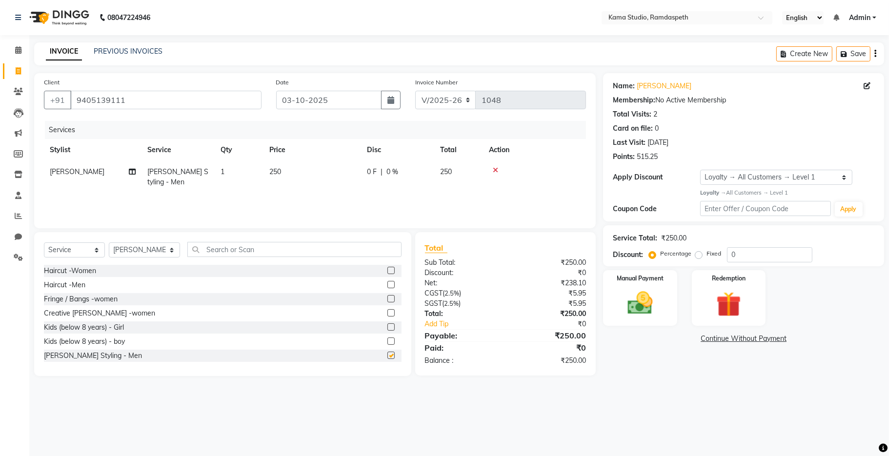
checkbox input "false"
click at [387, 287] on div at bounding box center [394, 285] width 14 height 12
click at [387, 287] on label at bounding box center [390, 284] width 7 height 7
click at [387, 287] on input "checkbox" at bounding box center [390, 285] width 6 height 6
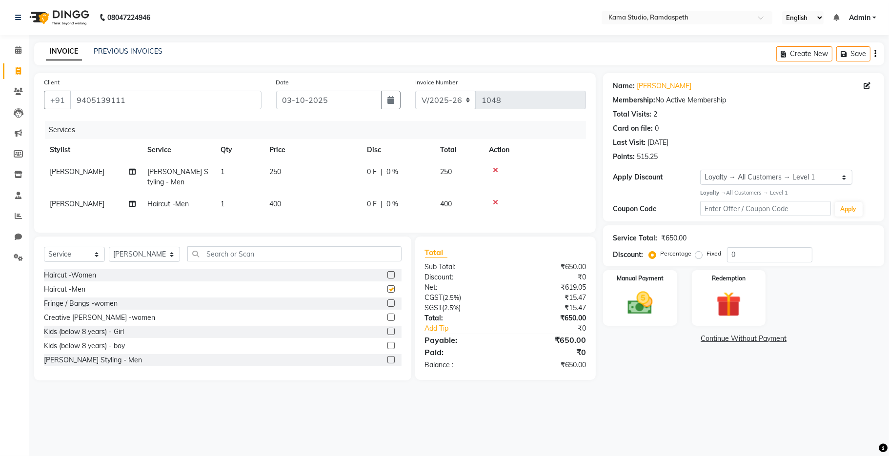
checkbox input "false"
click at [234, 262] on input "text" at bounding box center [294, 253] width 214 height 15
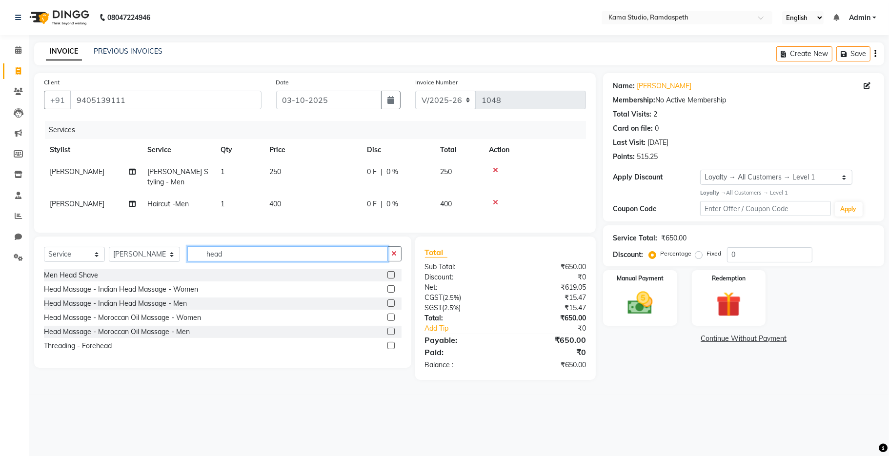
type input "head"
click at [393, 307] on label at bounding box center [390, 303] width 7 height 7
click at [393, 307] on input "checkbox" at bounding box center [390, 304] width 6 height 6
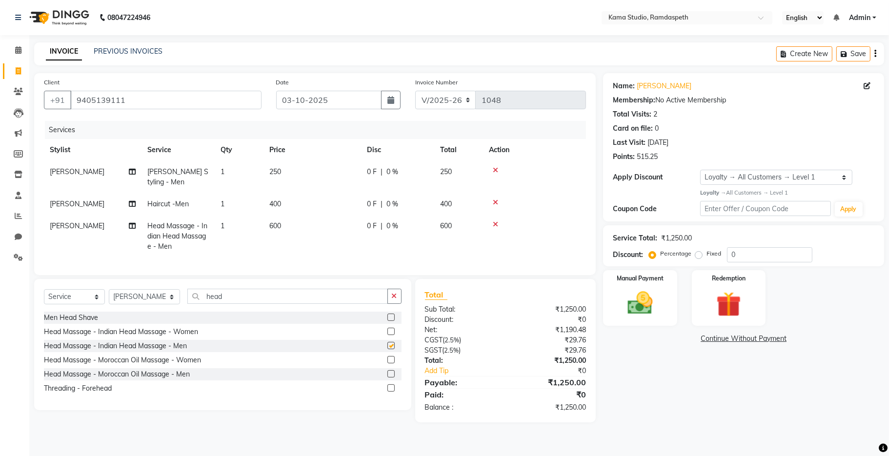
checkbox input "false"
click at [390, 335] on label at bounding box center [390, 331] width 7 height 7
click at [390, 335] on input "checkbox" at bounding box center [390, 332] width 6 height 6
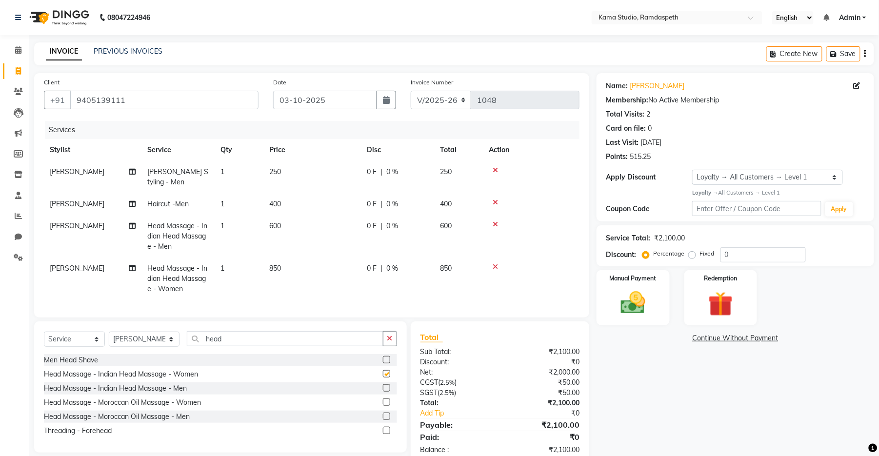
checkbox input "false"
click at [496, 266] on icon at bounding box center [495, 266] width 5 height 7
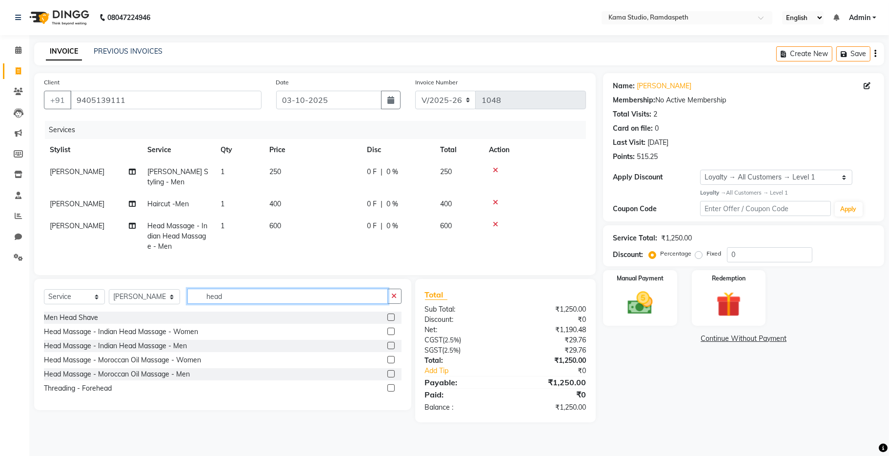
drag, startPoint x: 232, startPoint y: 310, endPoint x: 197, endPoint y: 305, distance: 35.5
click at [197, 304] on input "head" at bounding box center [287, 296] width 201 height 15
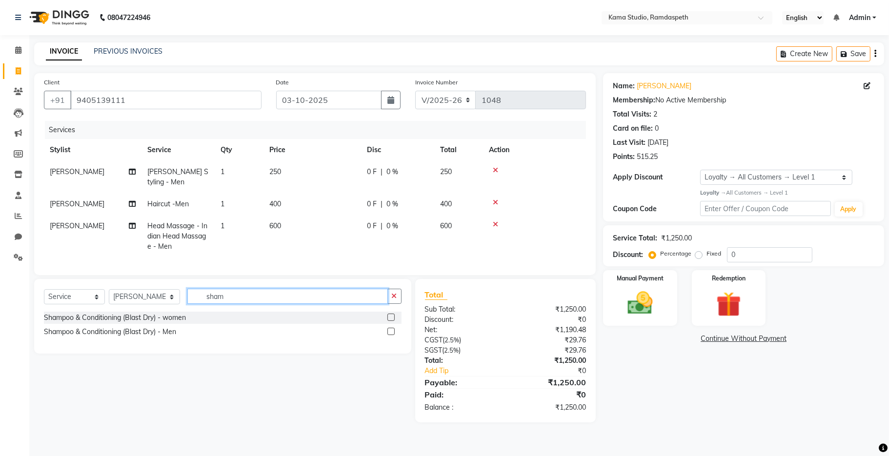
type input "sham"
click at [389, 335] on label at bounding box center [390, 331] width 7 height 7
click at [389, 335] on input "checkbox" at bounding box center [390, 332] width 6 height 6
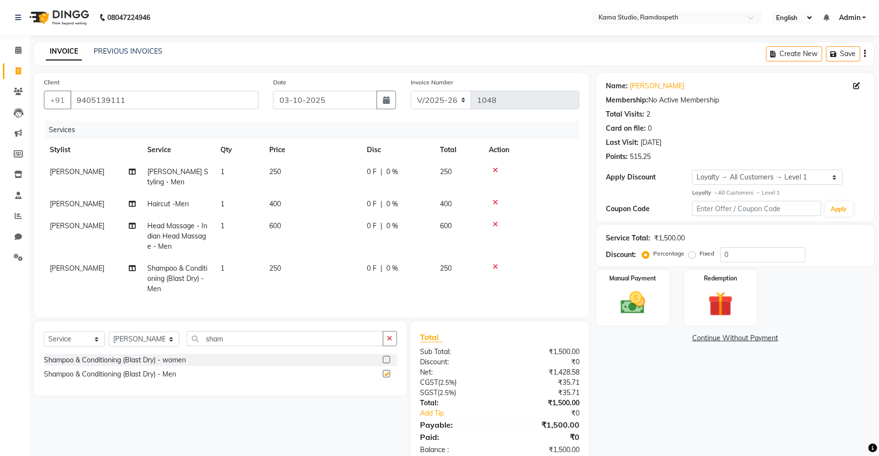
checkbox input "false"
